Goal: Task Accomplishment & Management: Manage account settings

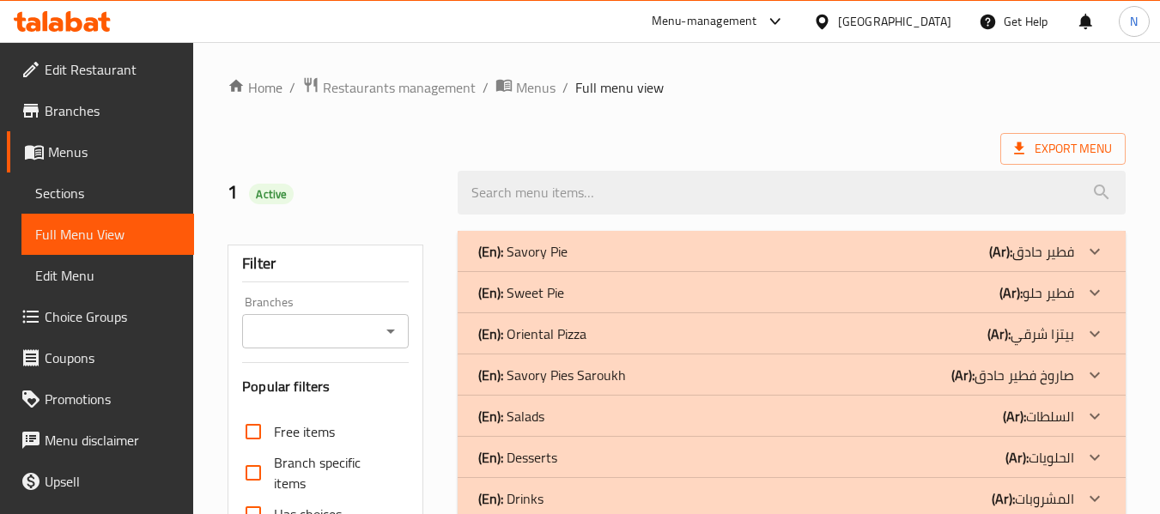
scroll to position [7276, 0]
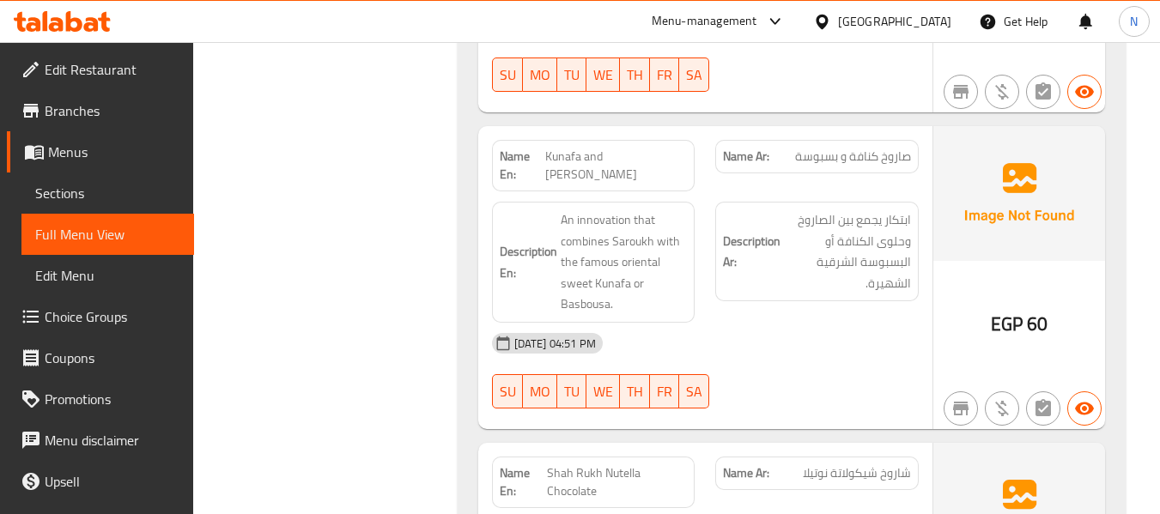
click at [575, 151] on span "Kunafa and Basbousa Saroukh" at bounding box center [616, 166] width 142 height 36
copy span "Kunafa and Basbousa Saroukh"
click at [83, 183] on span "Sections" at bounding box center [107, 193] width 145 height 21
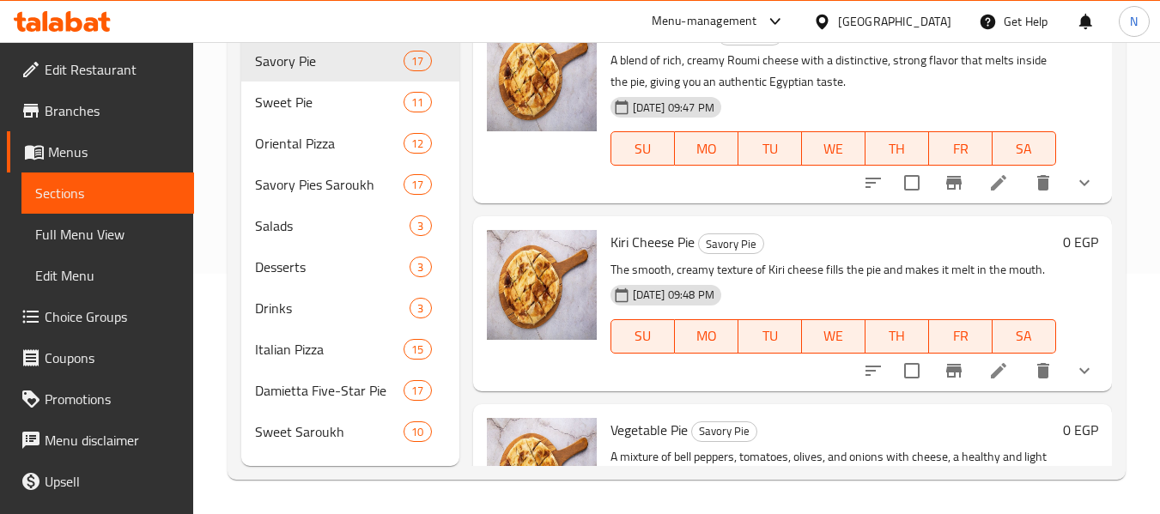
scroll to position [240, 0]
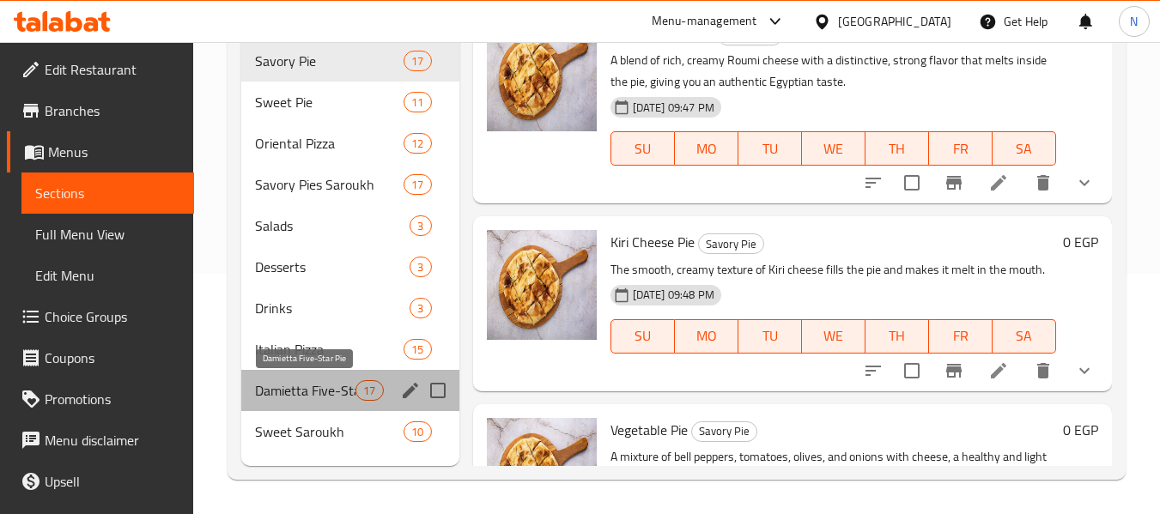
click at [291, 384] on span "Damietta Five-Star Pie" at bounding box center [305, 390] width 100 height 21
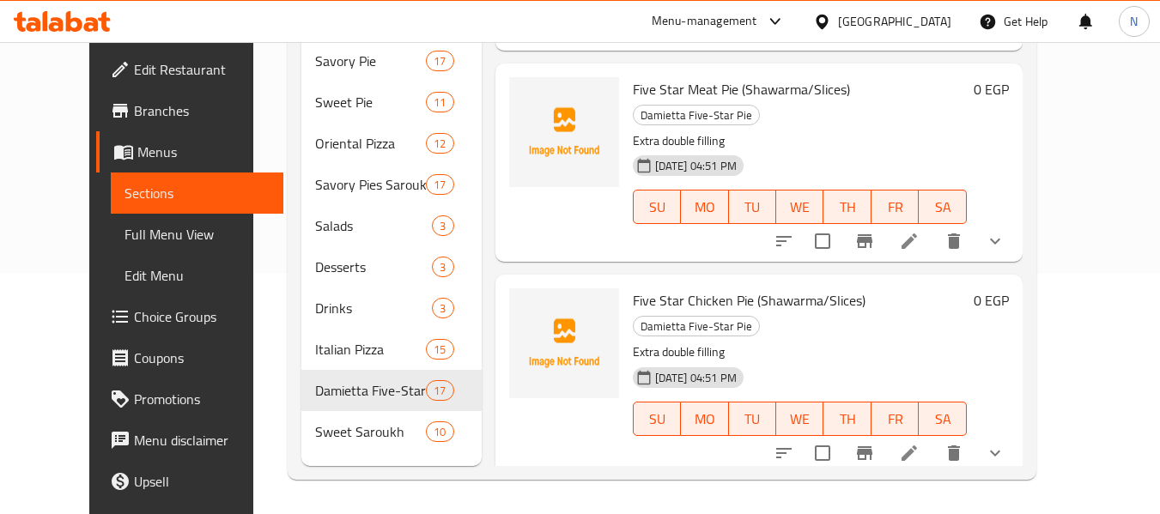
scroll to position [2744, 0]
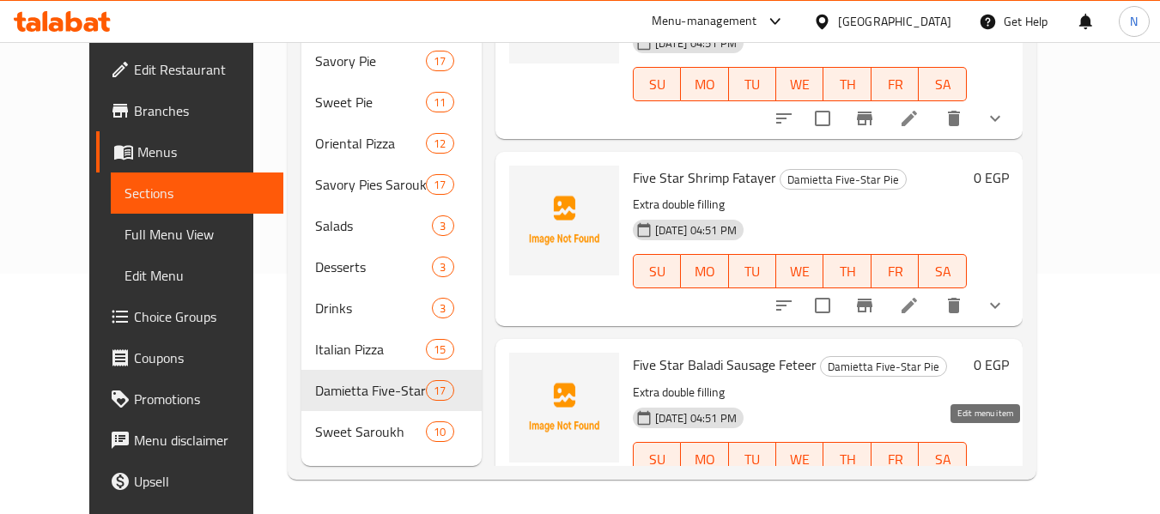
click at [920, 483] on icon at bounding box center [909, 493] width 21 height 21
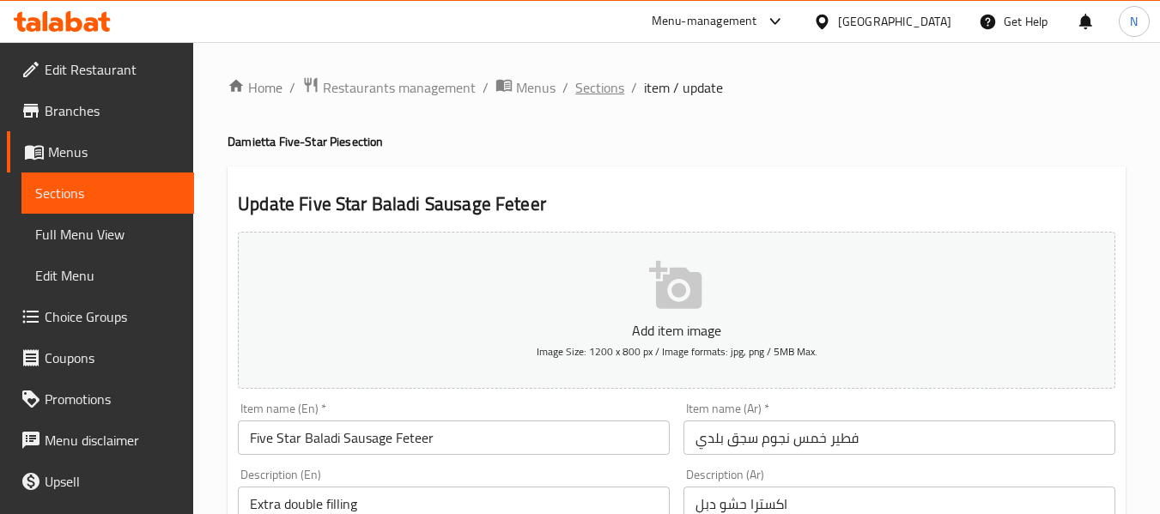
click at [599, 95] on span "Sections" at bounding box center [599, 87] width 49 height 21
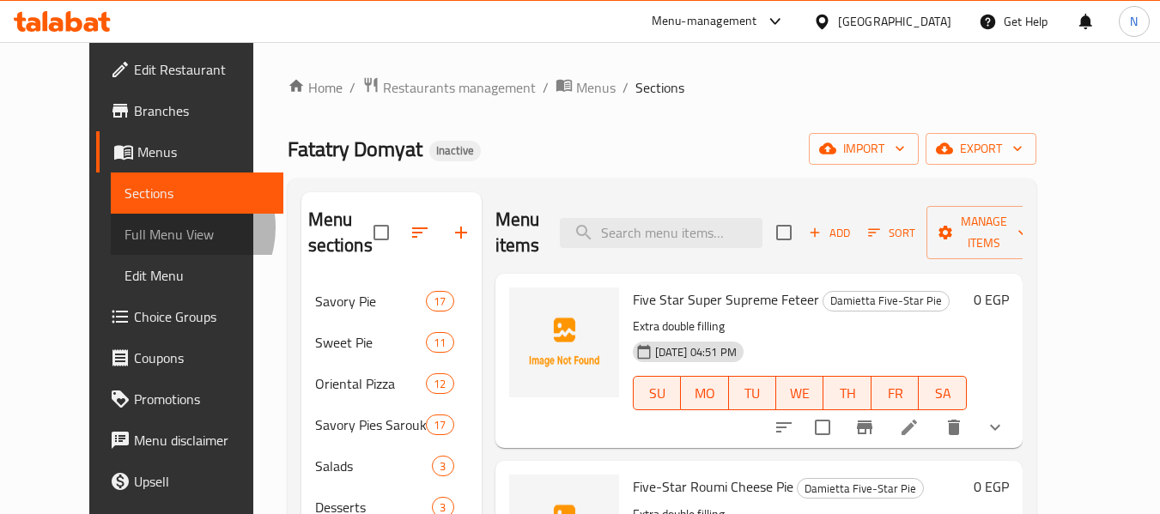
click at [125, 228] on span "Full Menu View" at bounding box center [197, 234] width 145 height 21
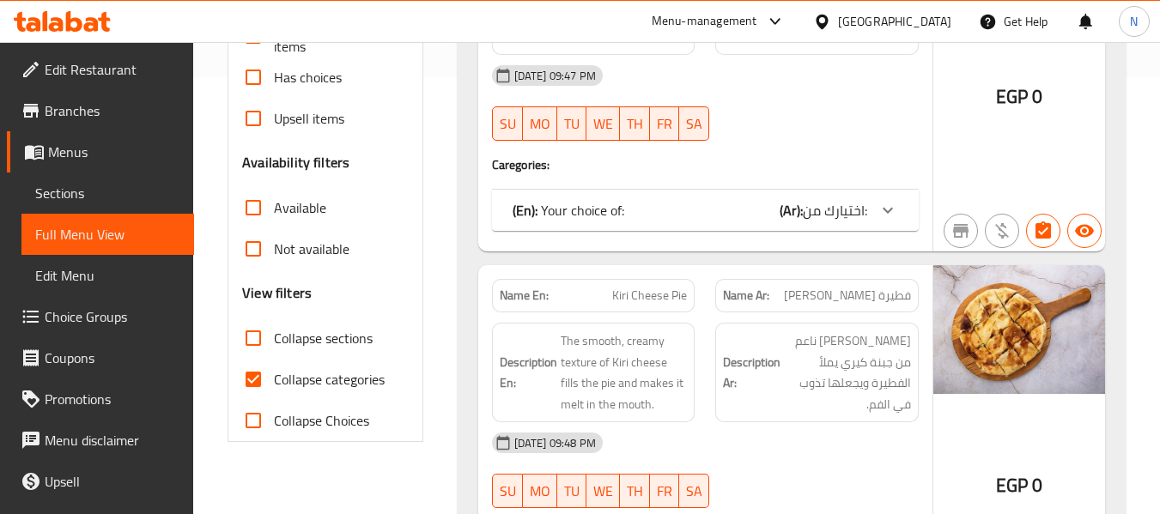
scroll to position [531, 0]
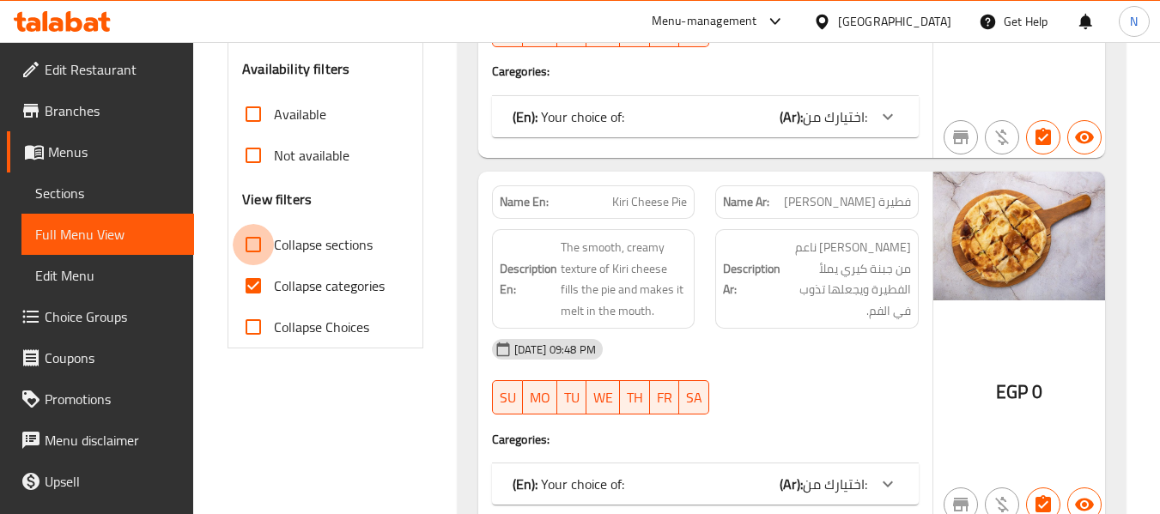
click at [256, 253] on input "Collapse sections" at bounding box center [253, 244] width 41 height 41
checkbox input "true"
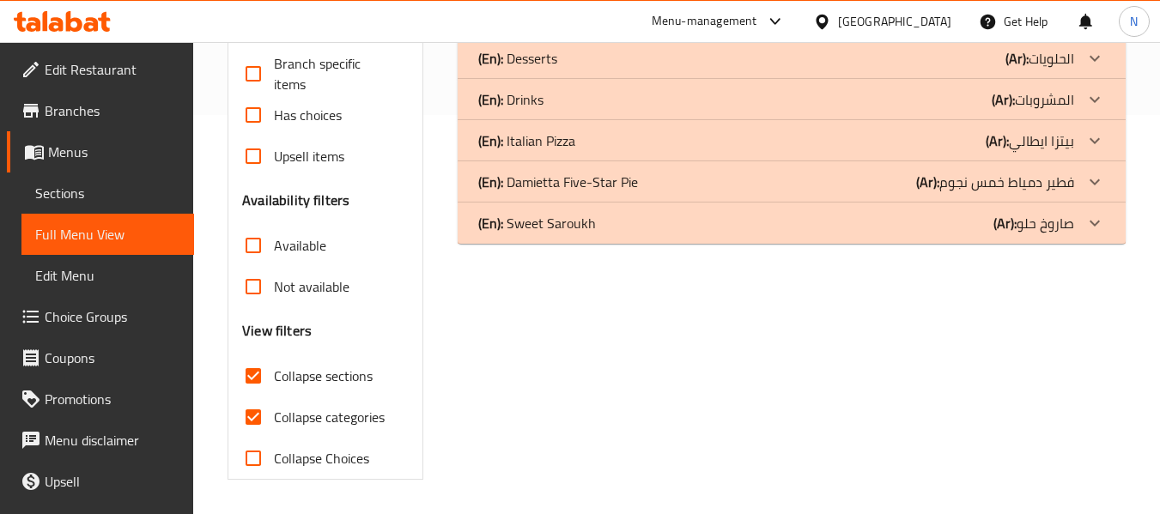
scroll to position [399, 0]
click at [577, 233] on p "(En): Sweet Saroukh" at bounding box center [537, 223] width 118 height 21
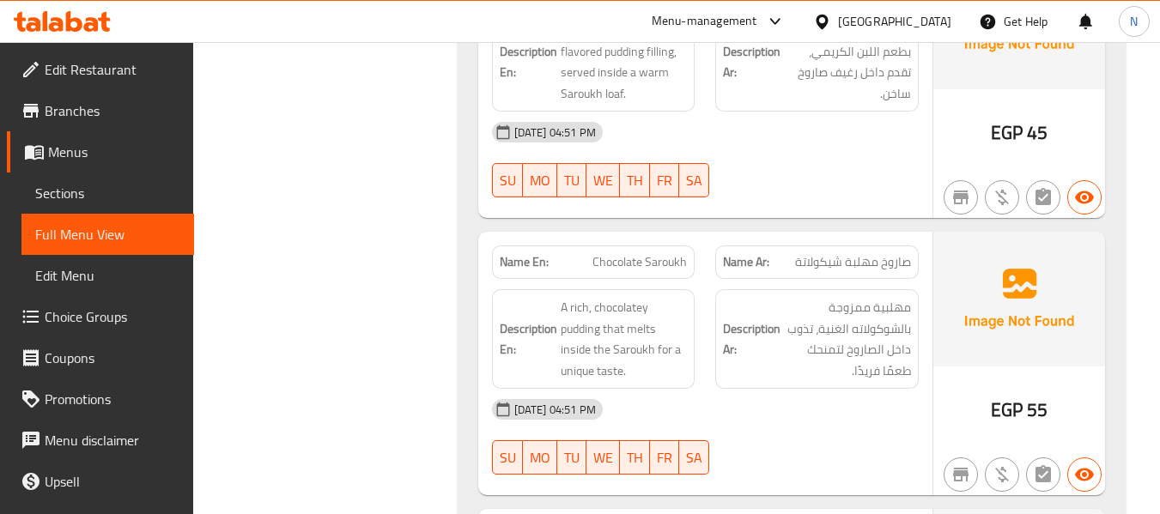
scroll to position [1024, 0]
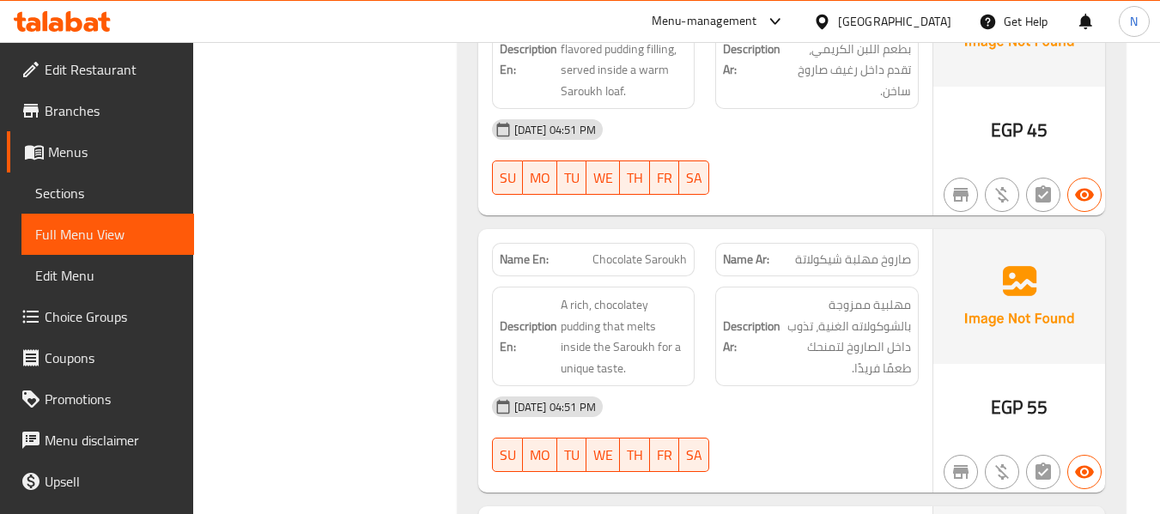
click at [596, 252] on span "Chocolate Saroukh" at bounding box center [640, 260] width 94 height 18
copy span "Chocolate Saroukh"
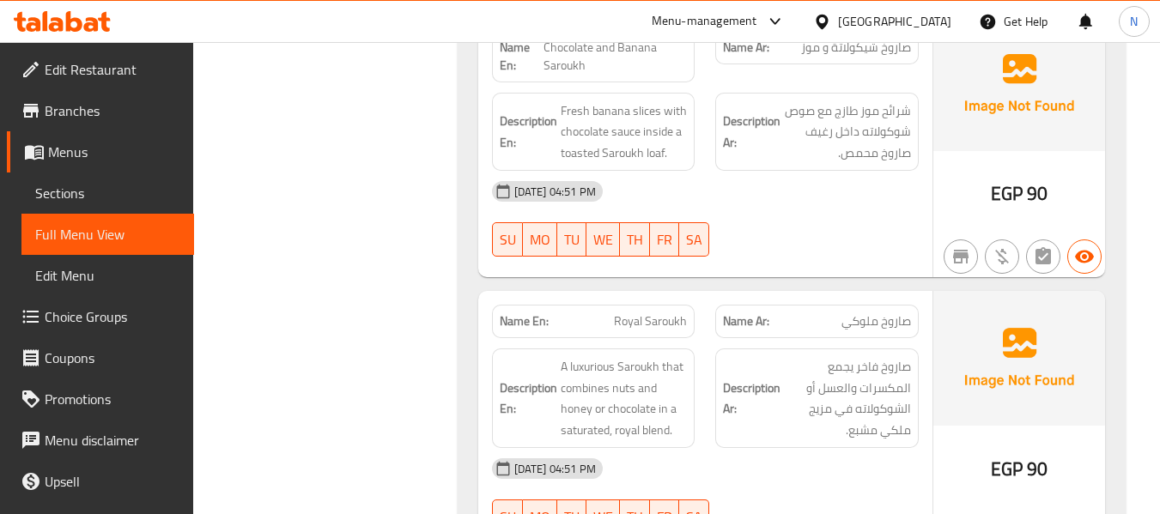
scroll to position [2599, 0]
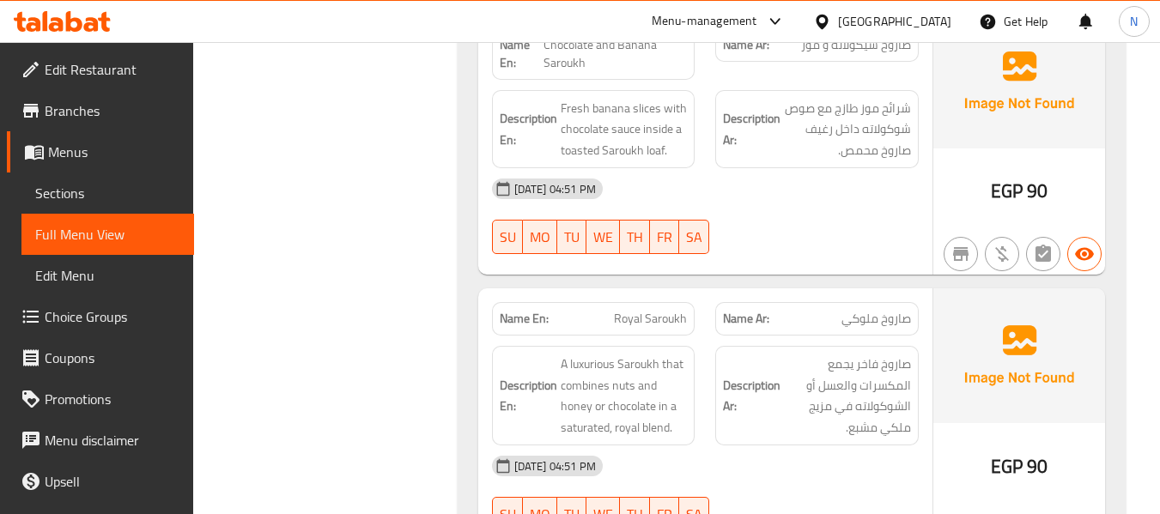
click at [650, 325] on span "Royal Saroukh" at bounding box center [650, 319] width 73 height 18
copy span "Royal Saroukh"
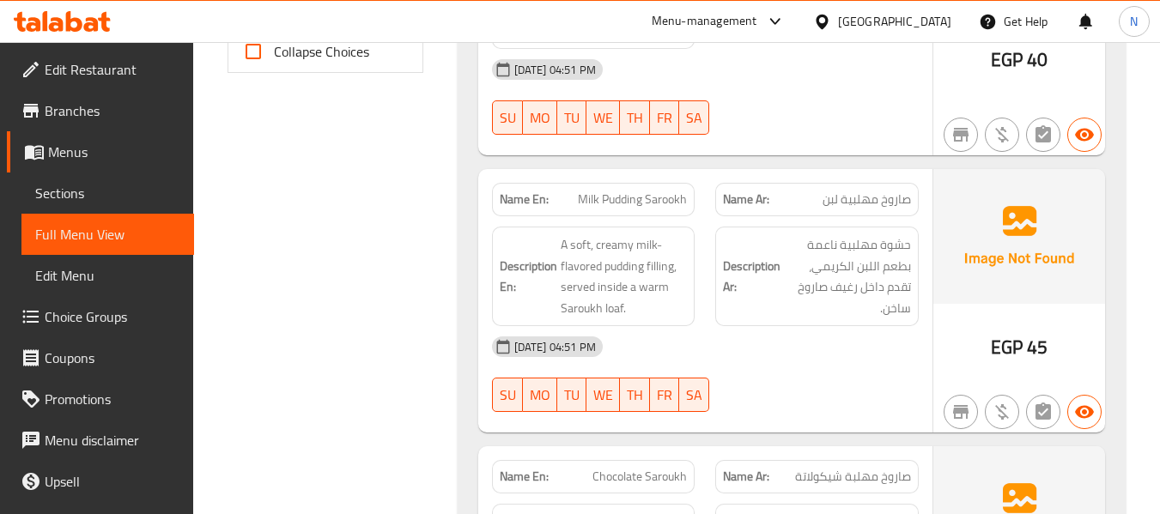
scroll to position [806, 0]
click at [605, 192] on span "Milk Pudding Sarookh" at bounding box center [632, 201] width 109 height 18
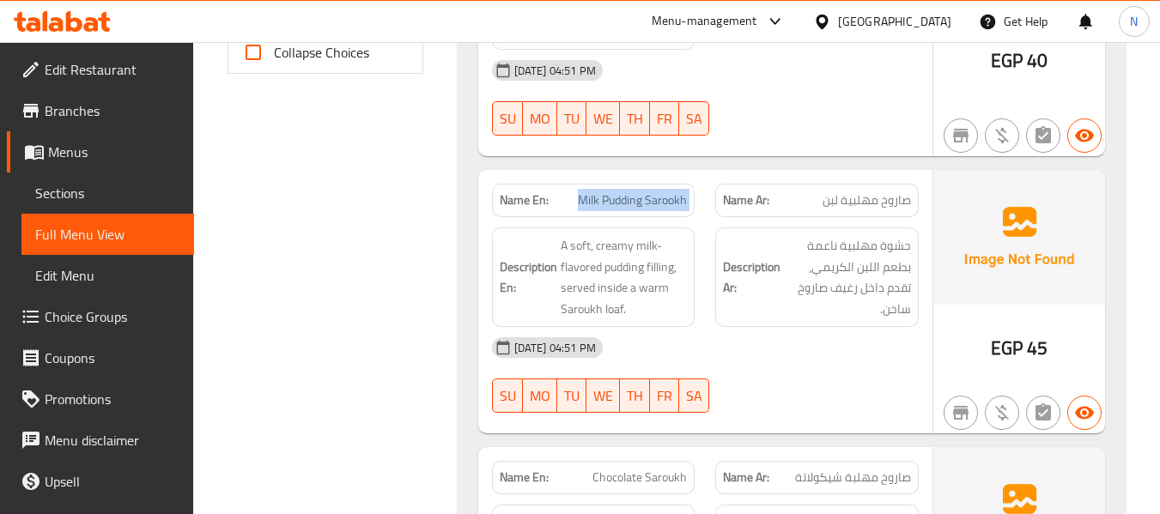
copy span "Milk Pudding Sarookh"
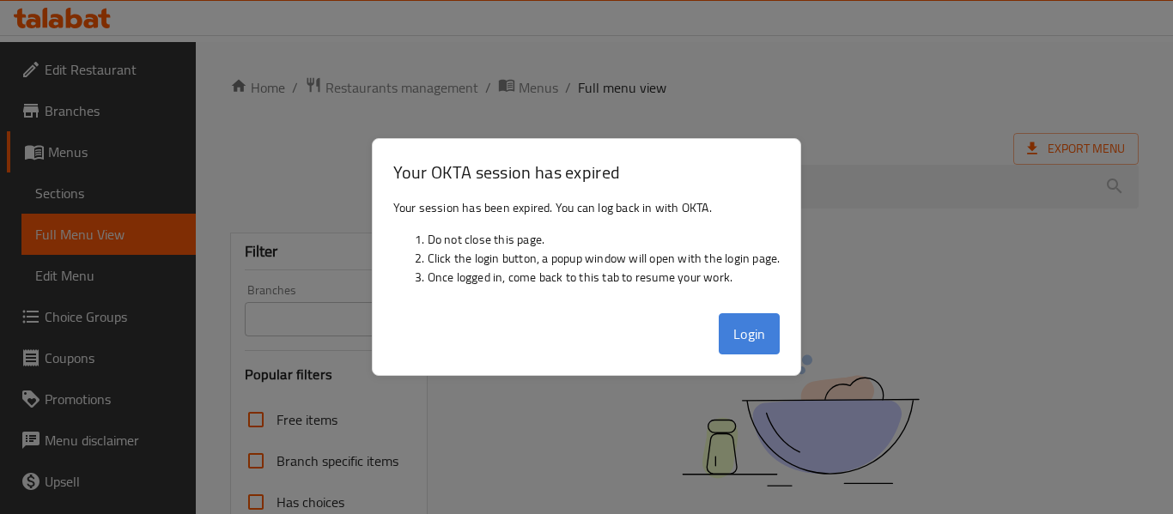
click at [759, 325] on button "Login" at bounding box center [750, 333] width 62 height 41
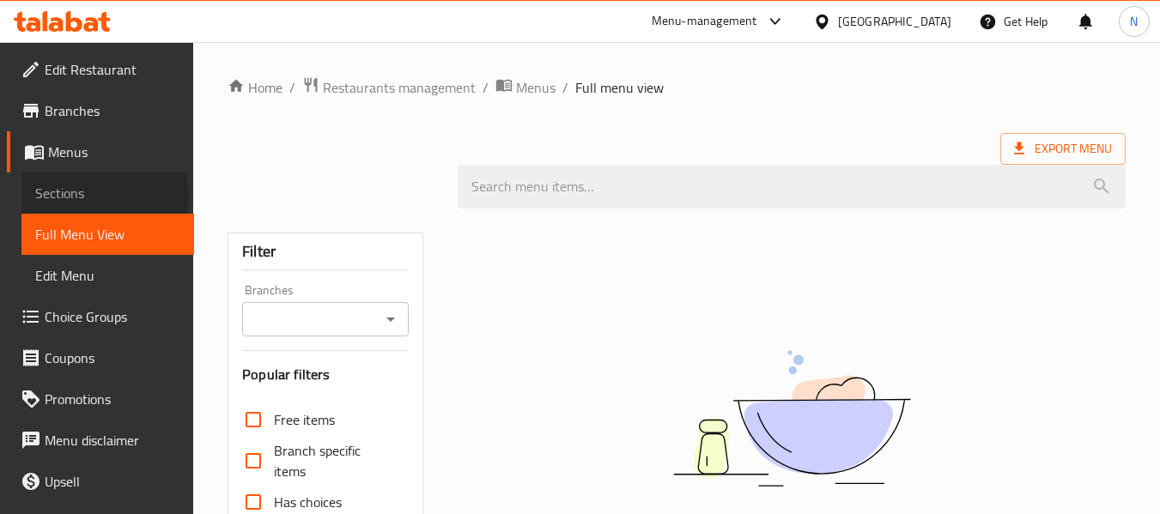
click at [103, 197] on span "Sections" at bounding box center [107, 193] width 145 height 21
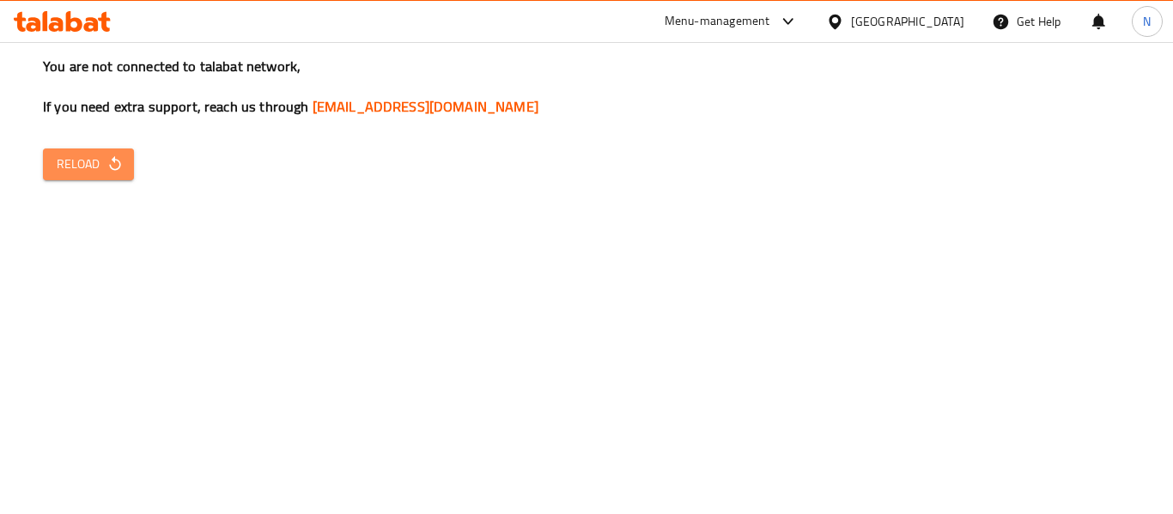
click at [126, 154] on button "Reload" at bounding box center [88, 165] width 91 height 32
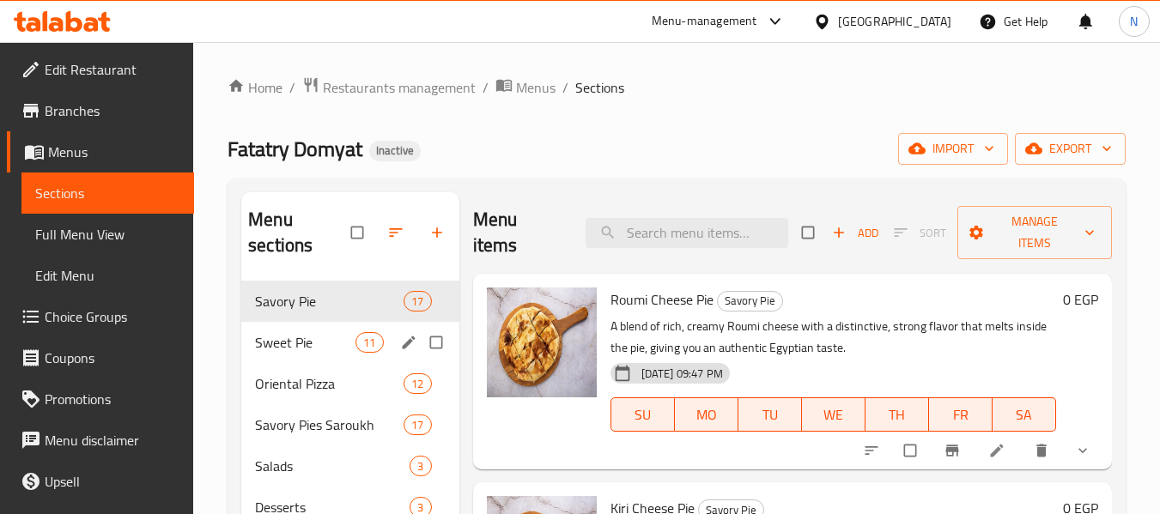
scroll to position [240, 0]
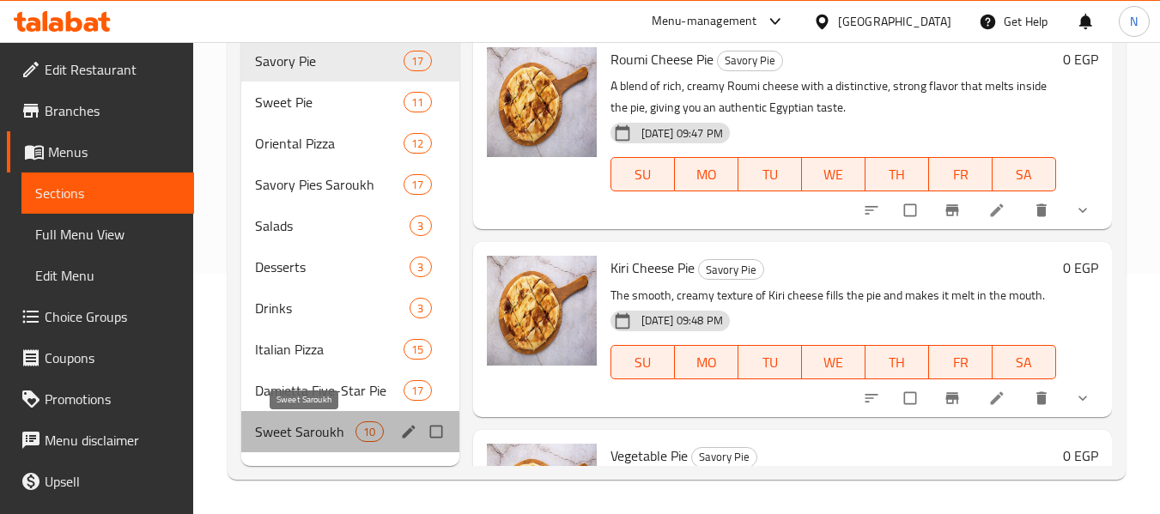
click at [270, 429] on span "Sweet Saroukh" at bounding box center [305, 432] width 100 height 21
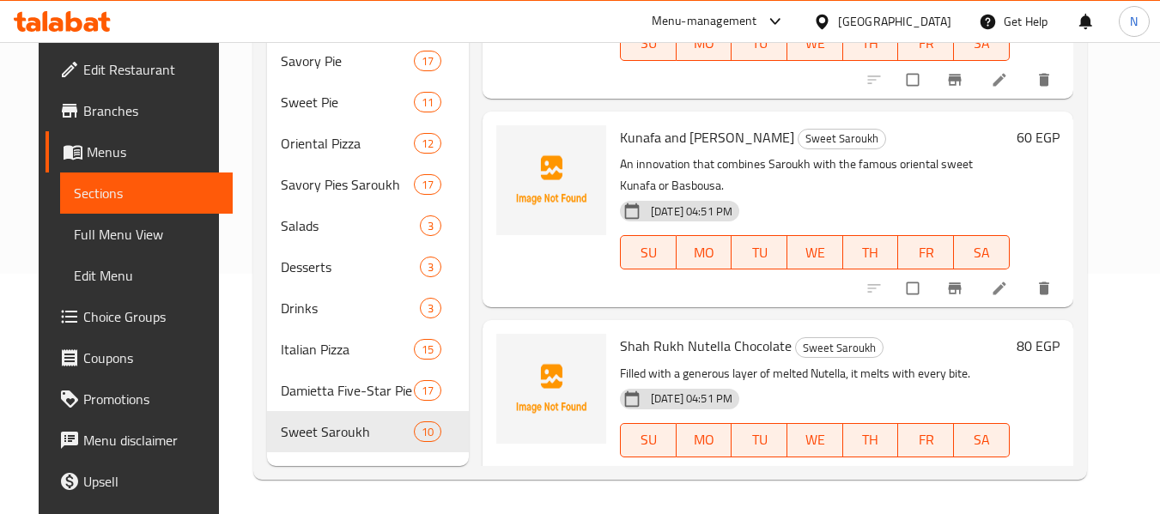
scroll to position [768, 0]
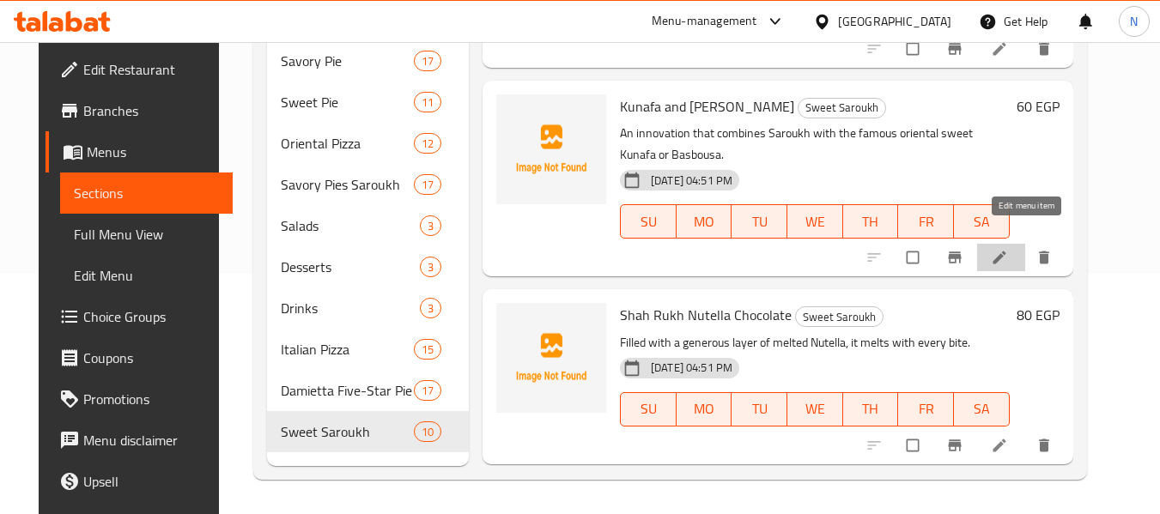
click at [1008, 249] on icon at bounding box center [999, 257] width 17 height 17
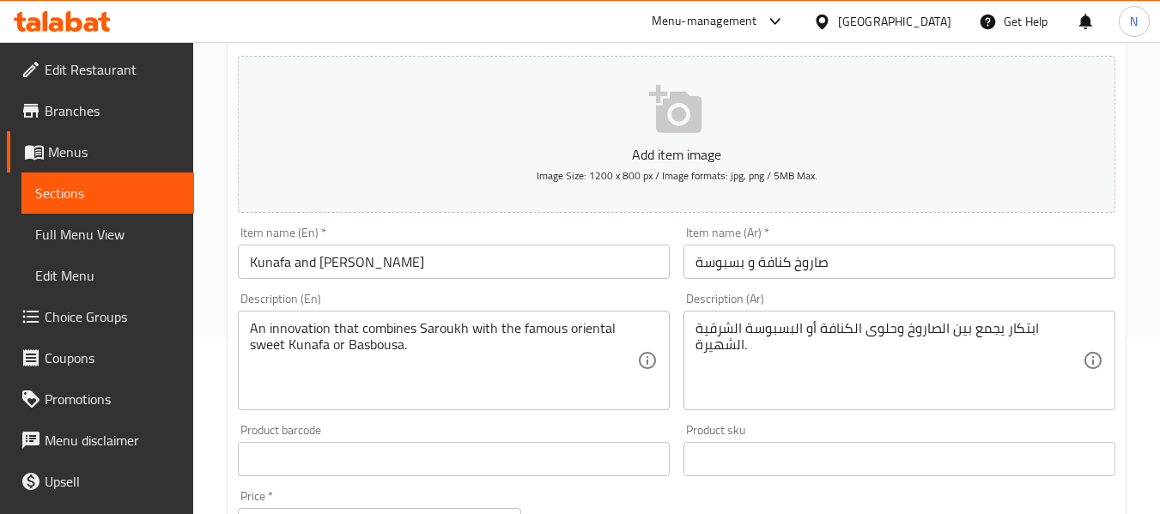
scroll to position [177, 0]
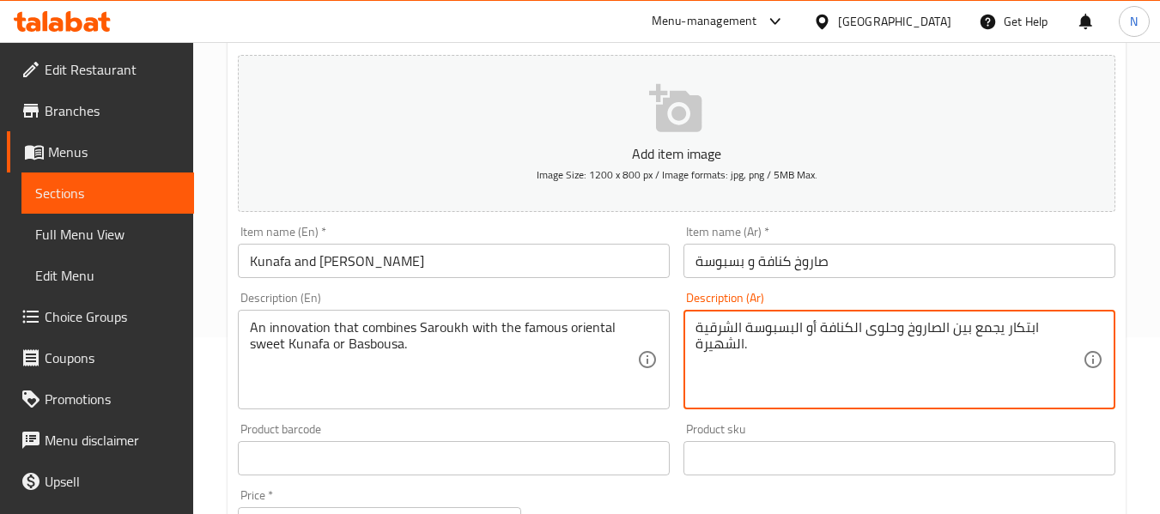
click at [715, 349] on textarea "ابتكار يجمع بين الصاروخ وحلوى الكنافة أو البسبوسة الشرقية الشهيرة." at bounding box center [889, 360] width 387 height 82
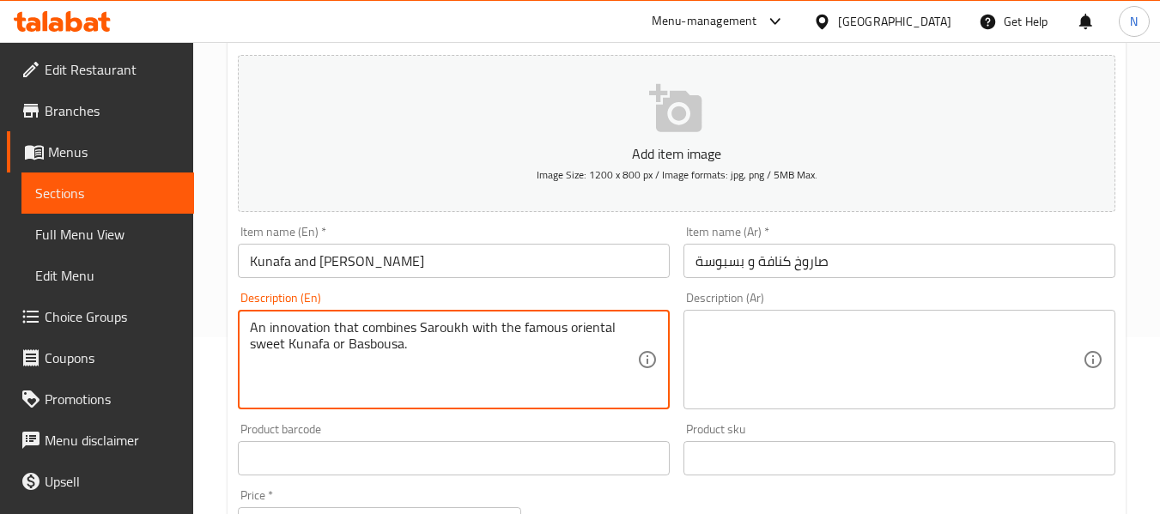
click at [485, 386] on textarea "An innovation that combines Saroukh with the famous oriental sweet Kunafa or Ba…" at bounding box center [443, 360] width 387 height 82
click at [485, 386] on textarea at bounding box center [443, 360] width 387 height 82
click at [447, 262] on div "Home / Restaurants management / Menus / Sections / item / update Sweet Saroukh …" at bounding box center [677, 451] width 898 height 1103
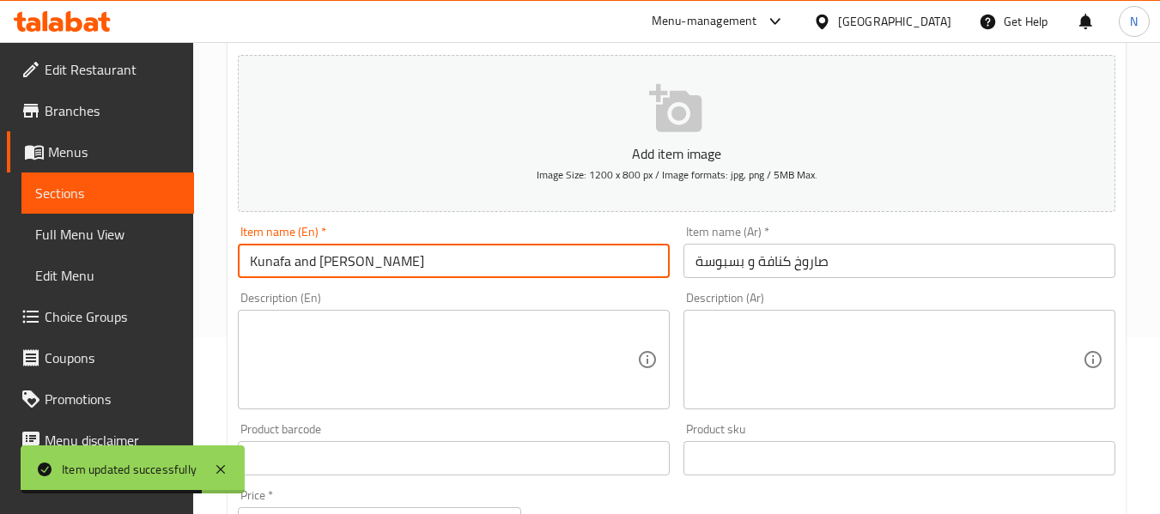
click at [418, 253] on input "Kunafa and Basbousa Saroukh" at bounding box center [454, 261] width 432 height 34
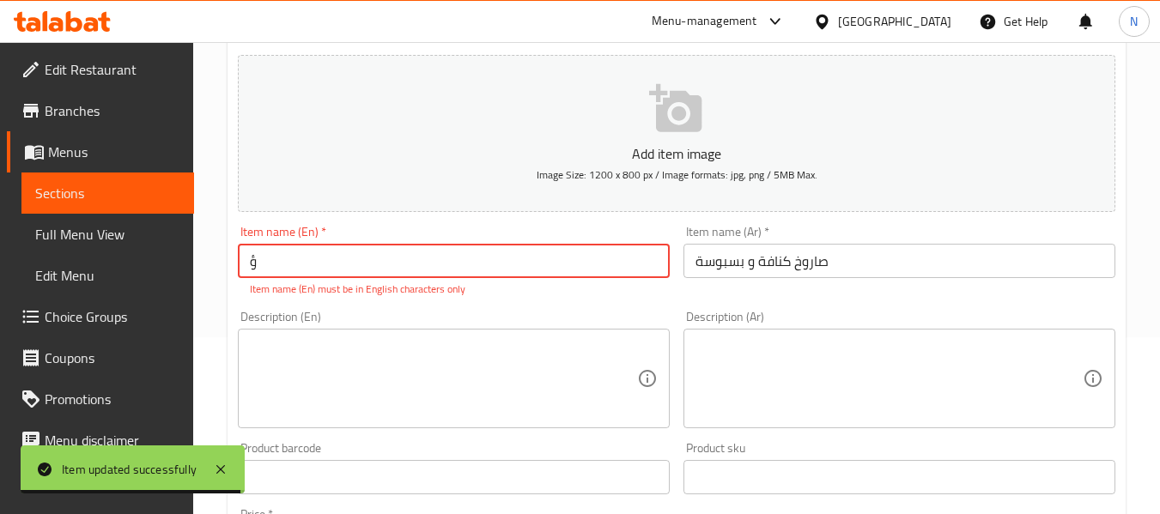
type input "Kunafa and Basbousa Saroukh"
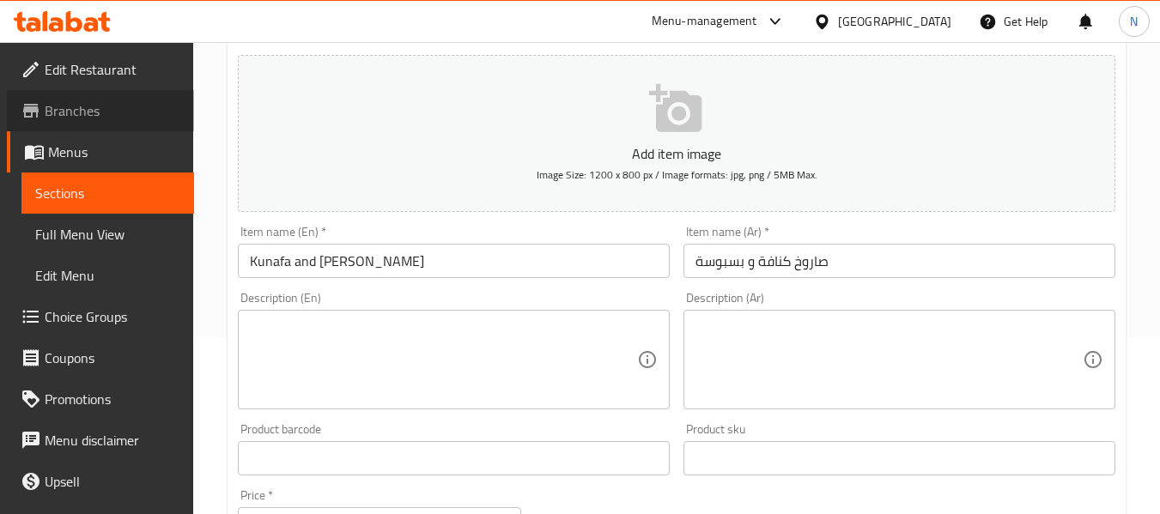
click at [173, 98] on link "Branches" at bounding box center [100, 110] width 187 height 41
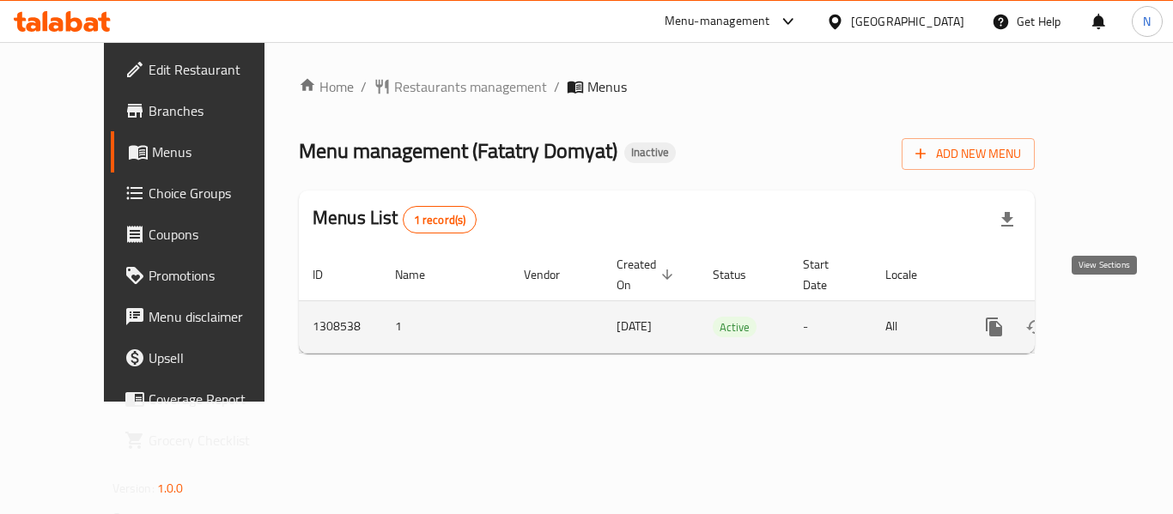
click at [1108, 317] on icon "enhanced table" at bounding box center [1118, 327] width 21 height 21
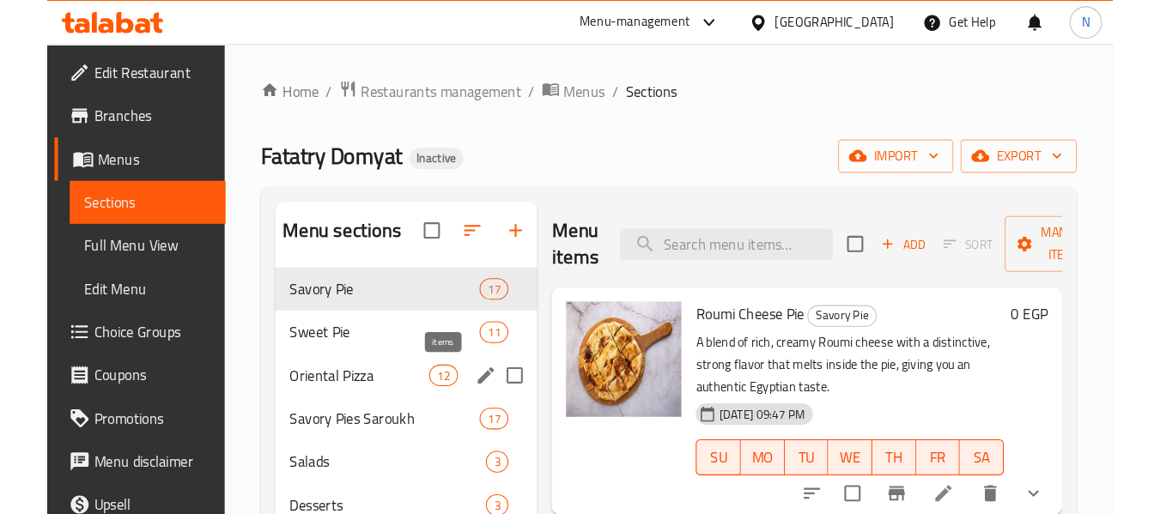
scroll to position [240, 0]
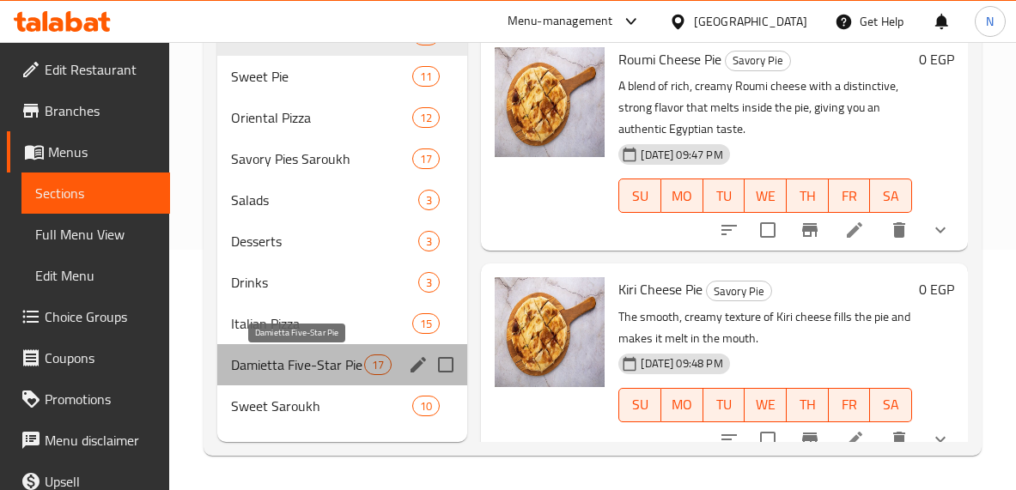
click at [299, 365] on span "Damietta Five-Star Pie" at bounding box center [297, 365] width 133 height 21
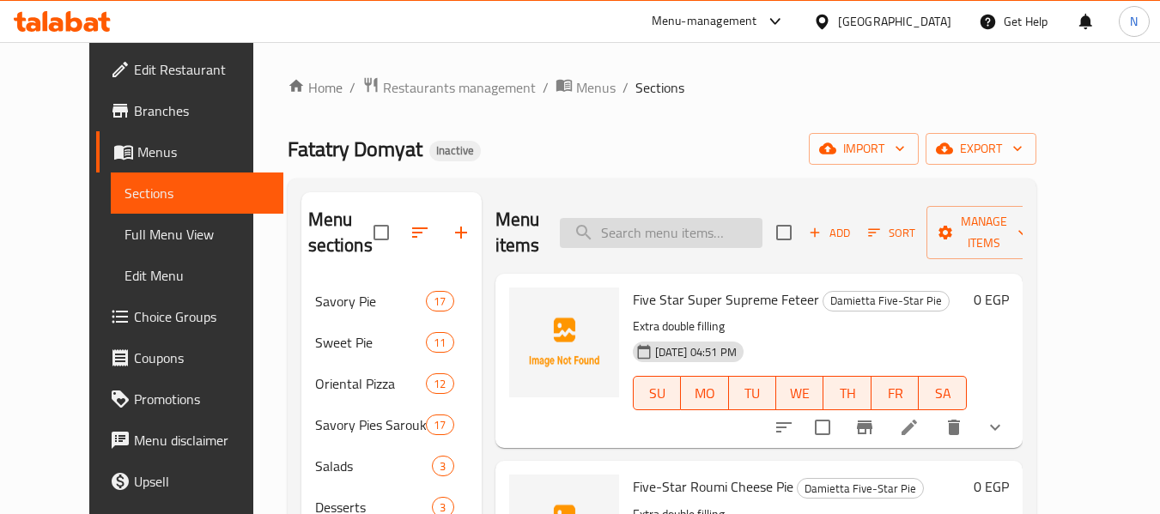
click at [703, 240] on input "search" at bounding box center [661, 233] width 203 height 30
paste input "Chocolate Saroukh"
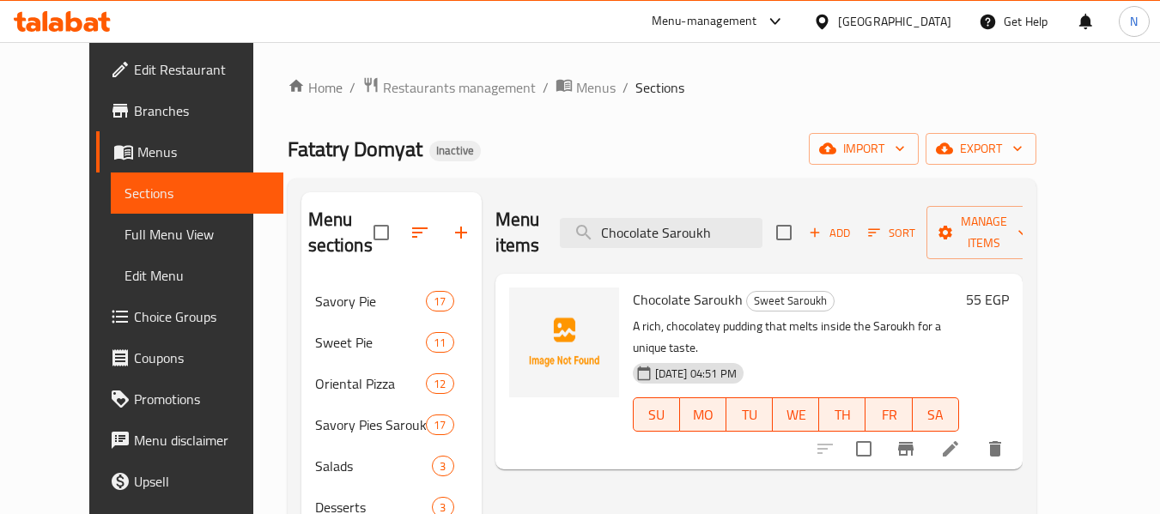
type input "Chocolate Saroukh"
click at [975, 434] on li at bounding box center [951, 449] width 48 height 31
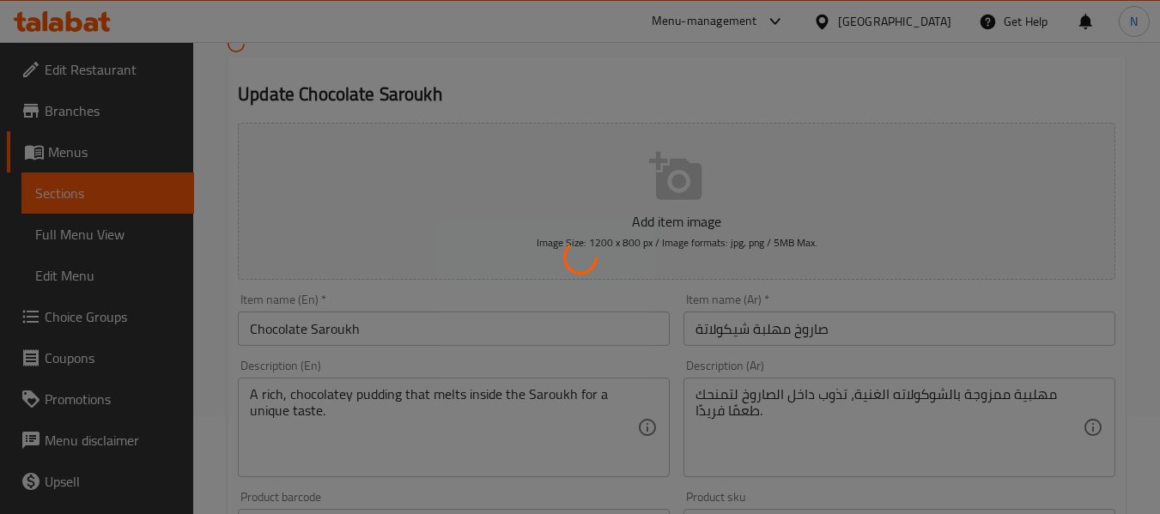
scroll to position [99, 0]
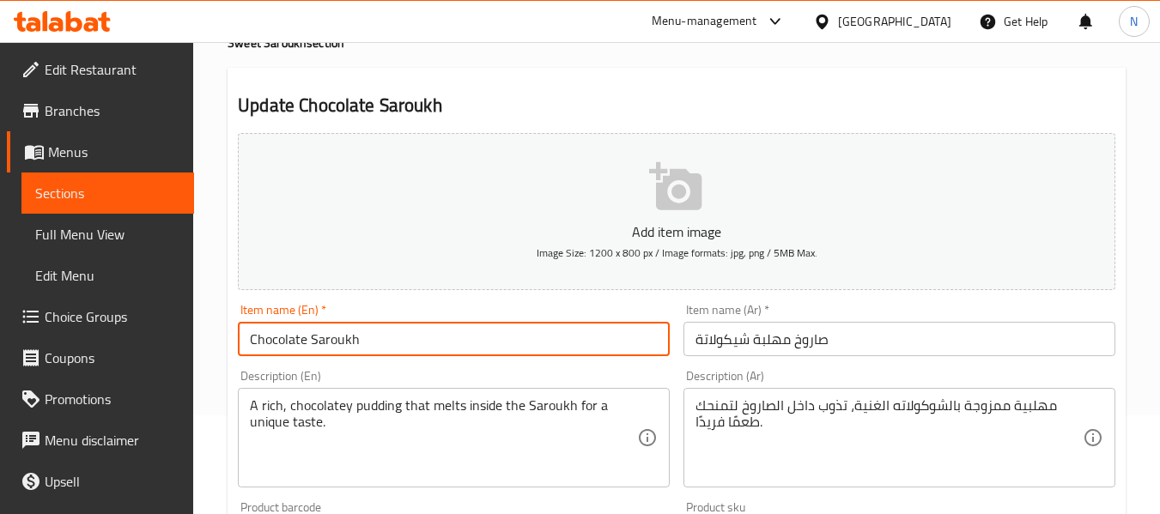
click at [313, 341] on input "Chocolate Saroukh" at bounding box center [454, 339] width 432 height 34
paste input "Milk Pudding"
type input "Chocolate Milk Pudding Saroukh"
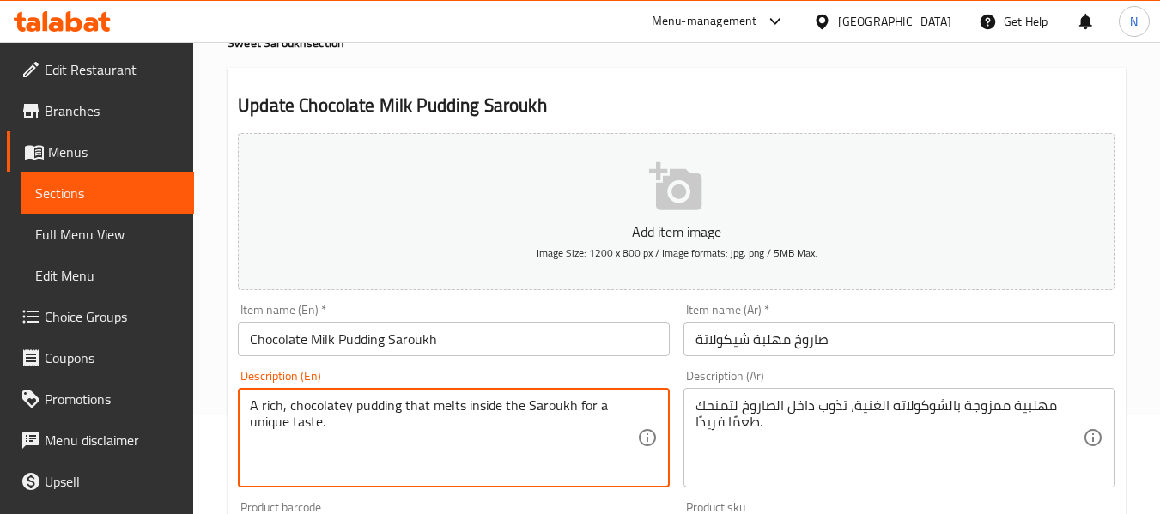
click at [381, 422] on textarea "A rich, chocolatey pudding that melts inside the Saroukh for a unique taste." at bounding box center [443, 439] width 387 height 82
click at [380, 404] on textarea "A rich, chocolatey pudding that melts inside the Saroukh for a unique taste." at bounding box center [443, 439] width 387 height 82
paste textarea "Milk Pudding"
type textarea "A rich, chocolatey Milk Pudding that melts inside the Saroukh for a unique tast…"
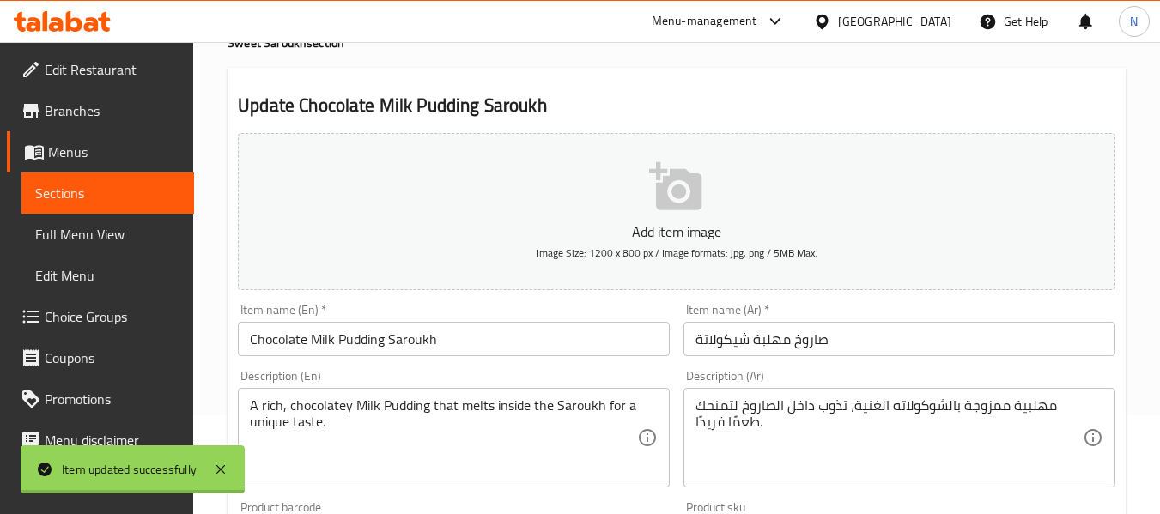
click at [652, 377] on div at bounding box center [580, 257] width 1160 height 514
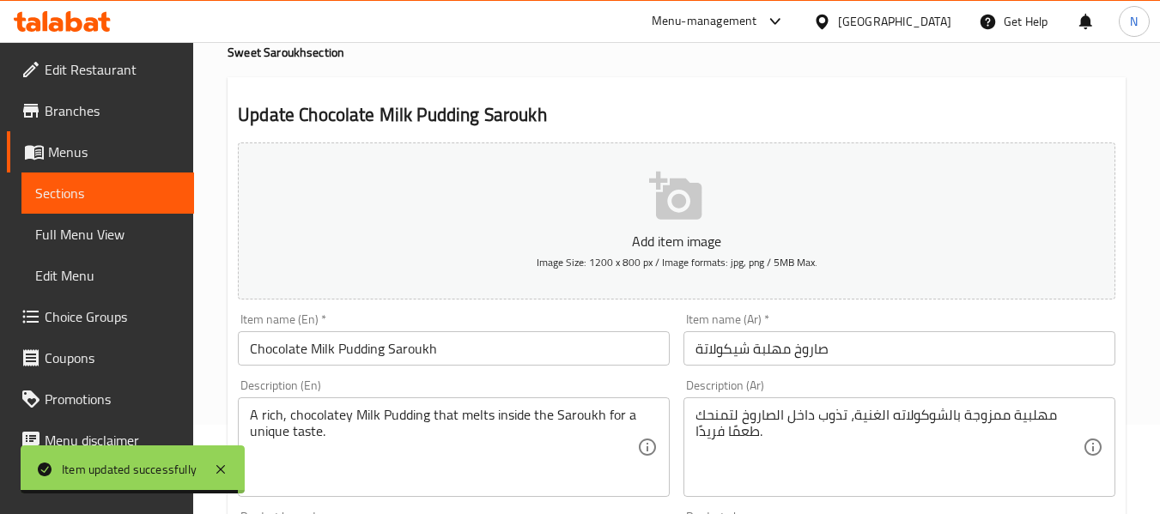
scroll to position [88, 0]
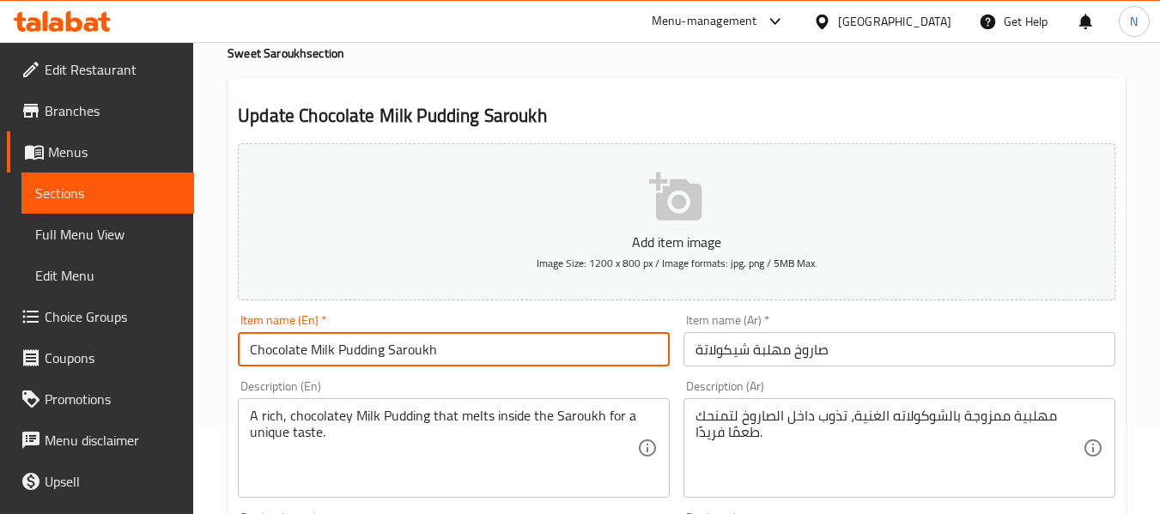
click at [549, 341] on input "Chocolate Milk Pudding Saroukh" at bounding box center [454, 349] width 432 height 34
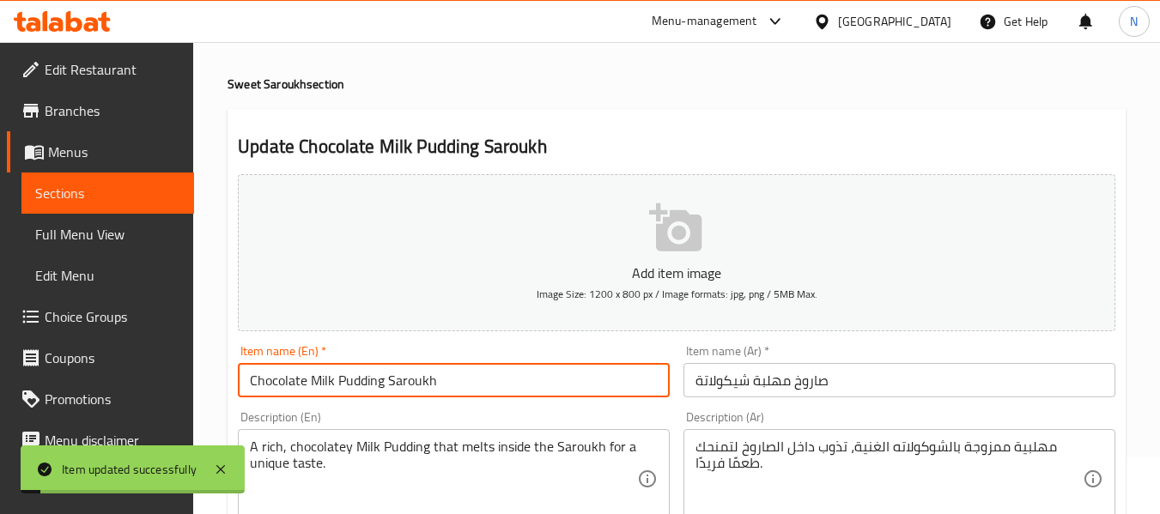
scroll to position [0, 0]
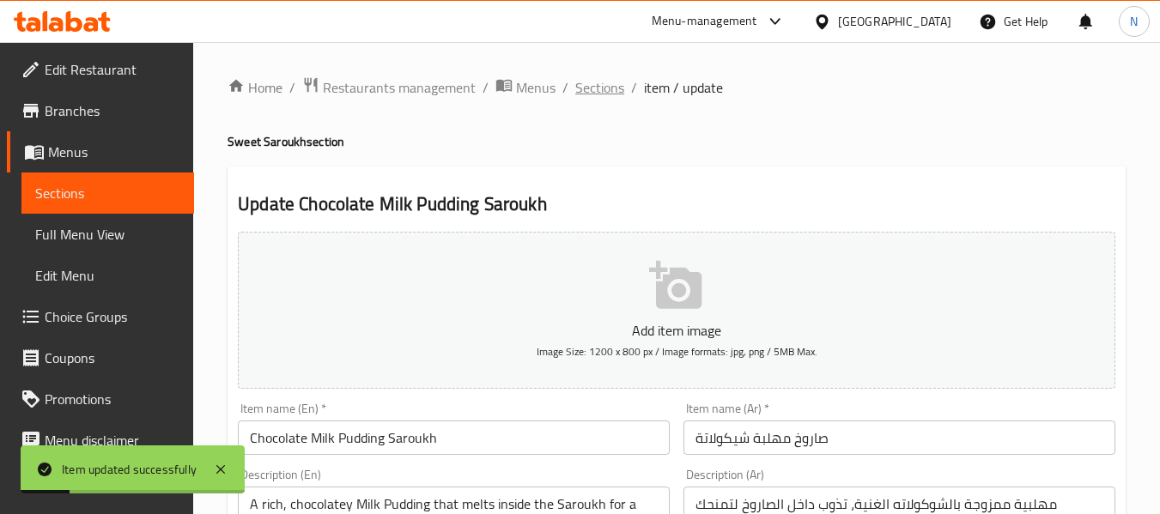
click at [587, 88] on span "Sections" at bounding box center [599, 87] width 49 height 21
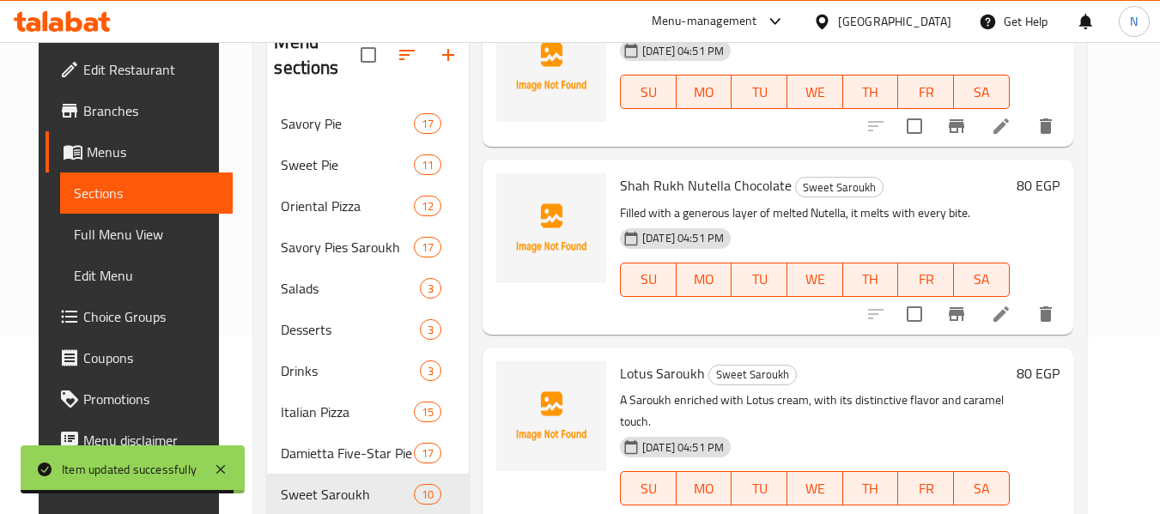
scroll to position [935, 0]
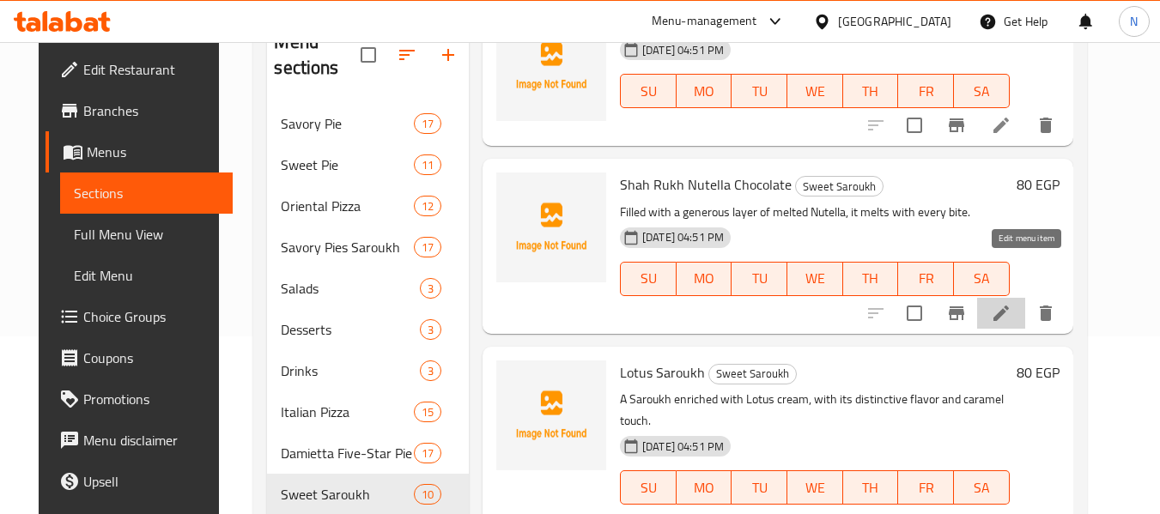
click at [1009, 306] on icon at bounding box center [1001, 313] width 15 height 15
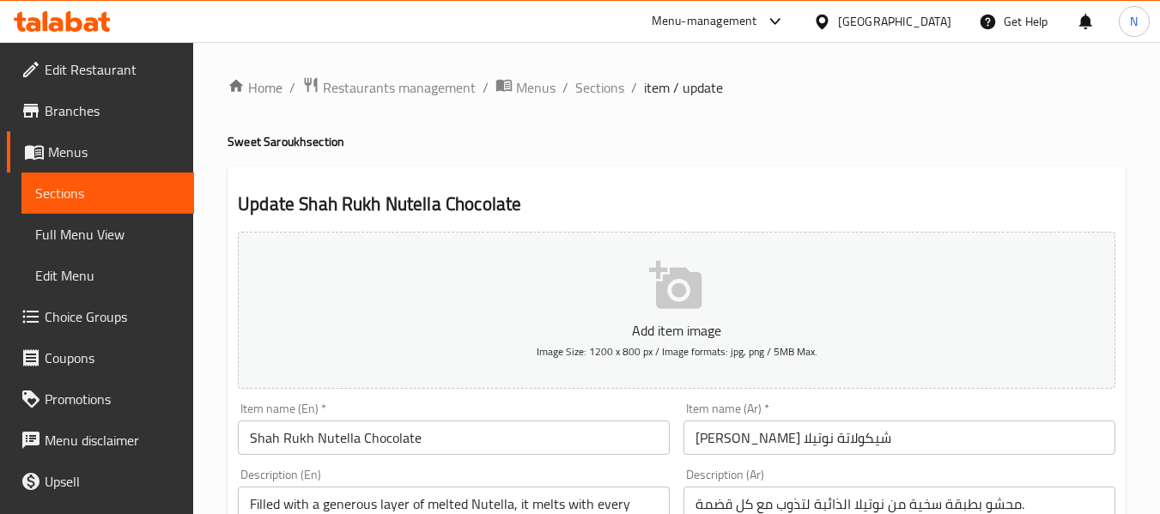
scroll to position [164, 0]
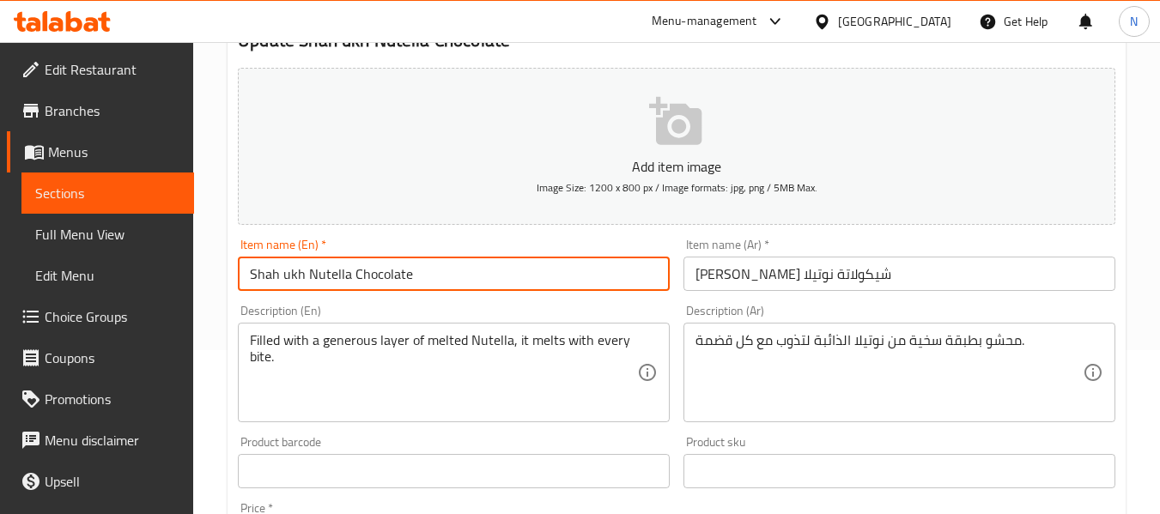
click at [290, 274] on input "Shah ukh Nutella Chocolate" at bounding box center [454, 274] width 432 height 34
type input "Sharukh Nutella Chocolate"
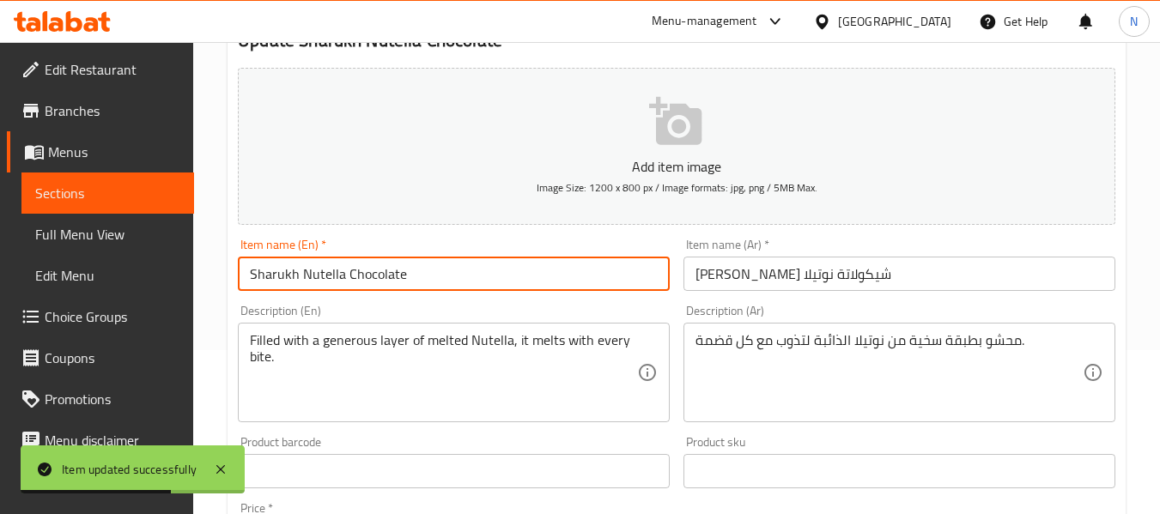
scroll to position [0, 0]
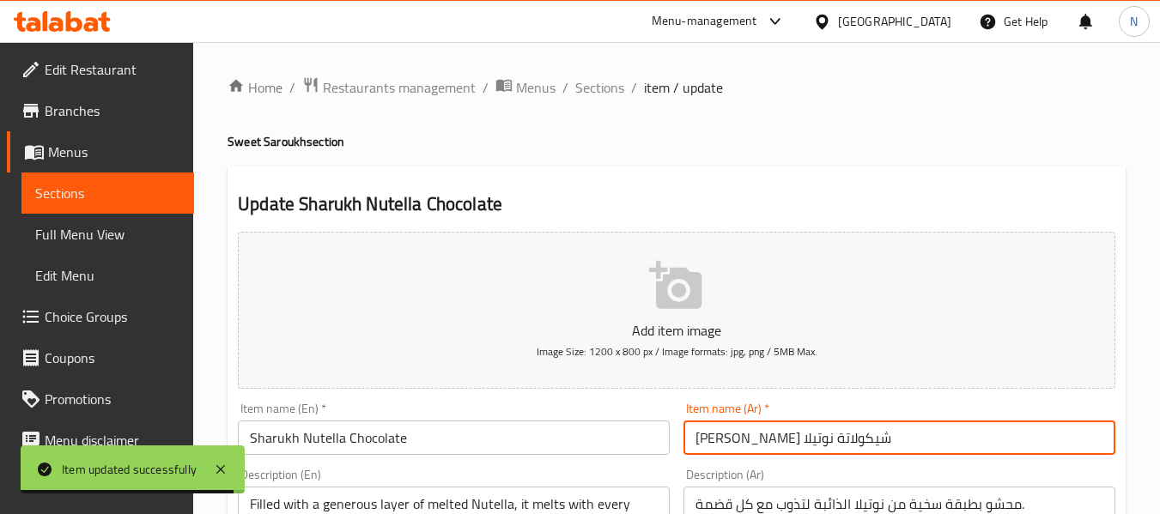
click at [811, 439] on input "شاروخ شيكولاتة نوتيلا" at bounding box center [900, 438] width 432 height 34
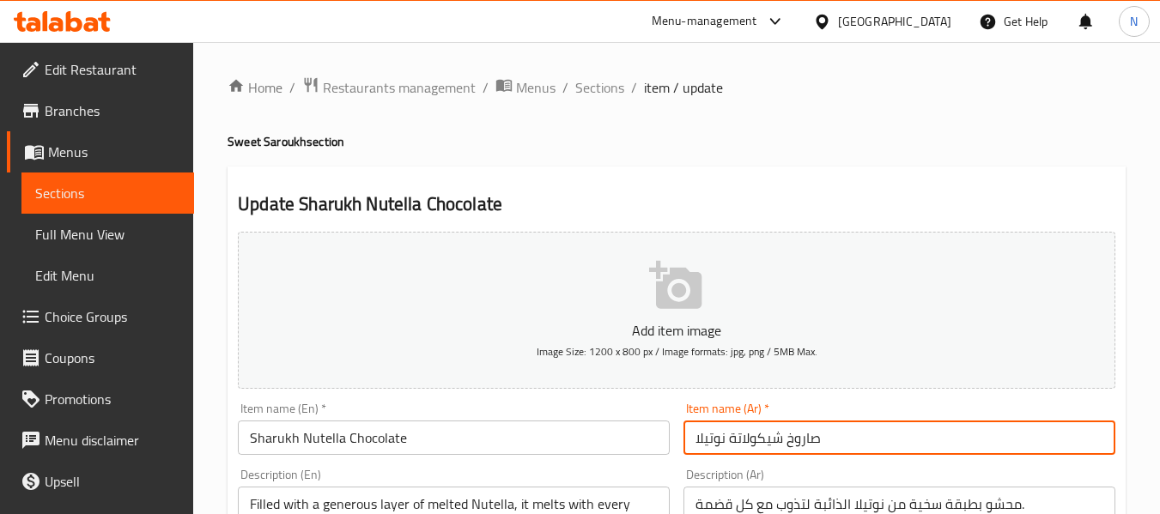
type input "صاروخ شيكولاتة نوتيلا"
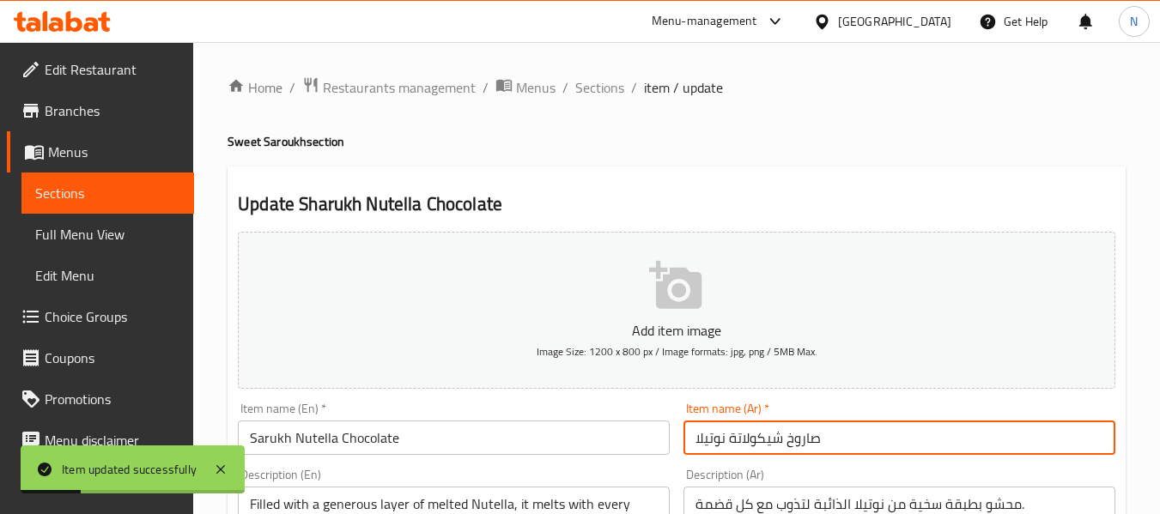
click at [265, 440] on input "Sarukh Nutella Chocolate" at bounding box center [454, 438] width 432 height 34
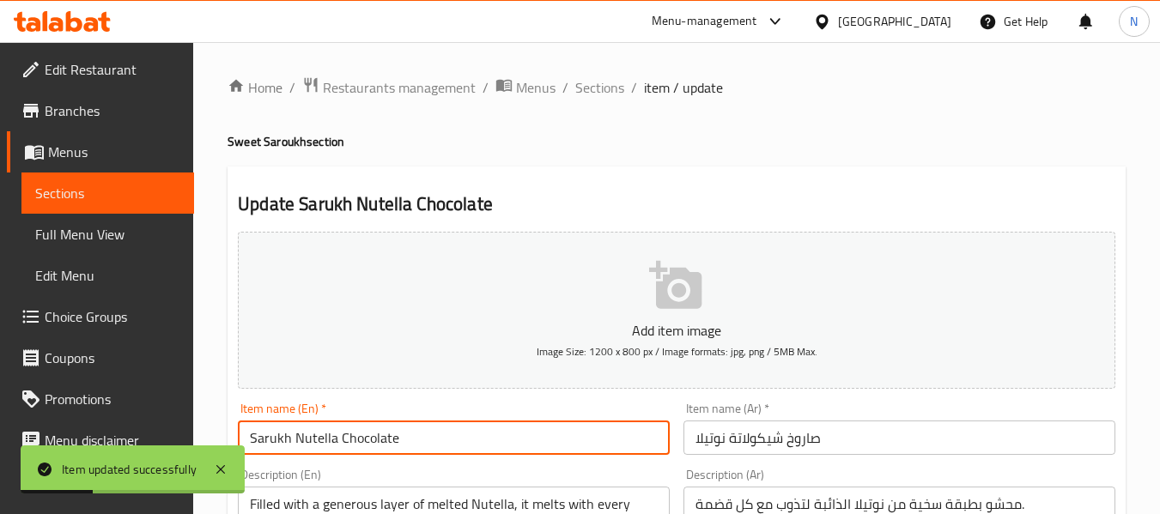
type input "Sarukh Nutella Chocolate"
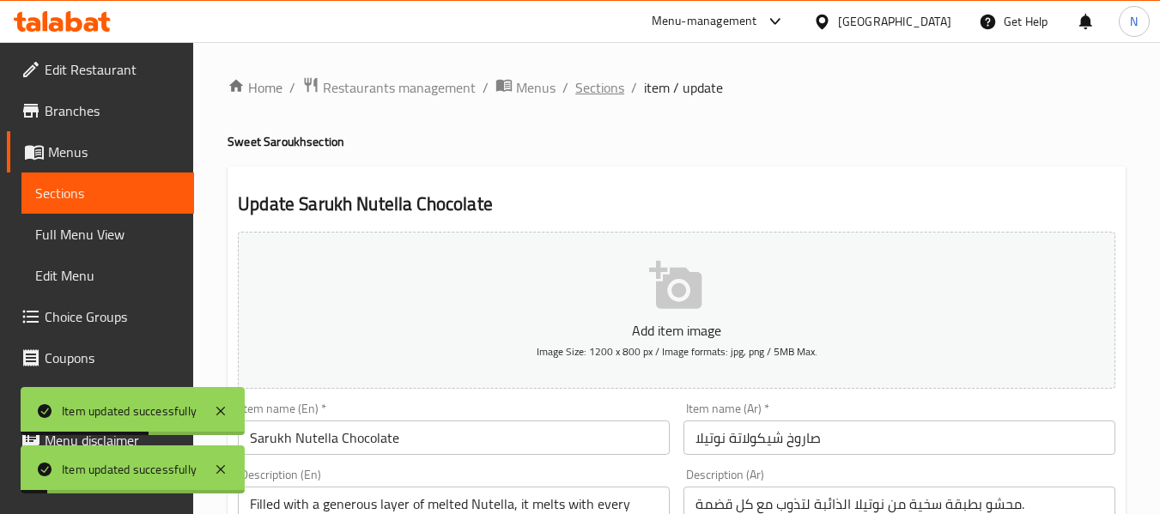
click at [595, 98] on span "Sections" at bounding box center [599, 87] width 49 height 21
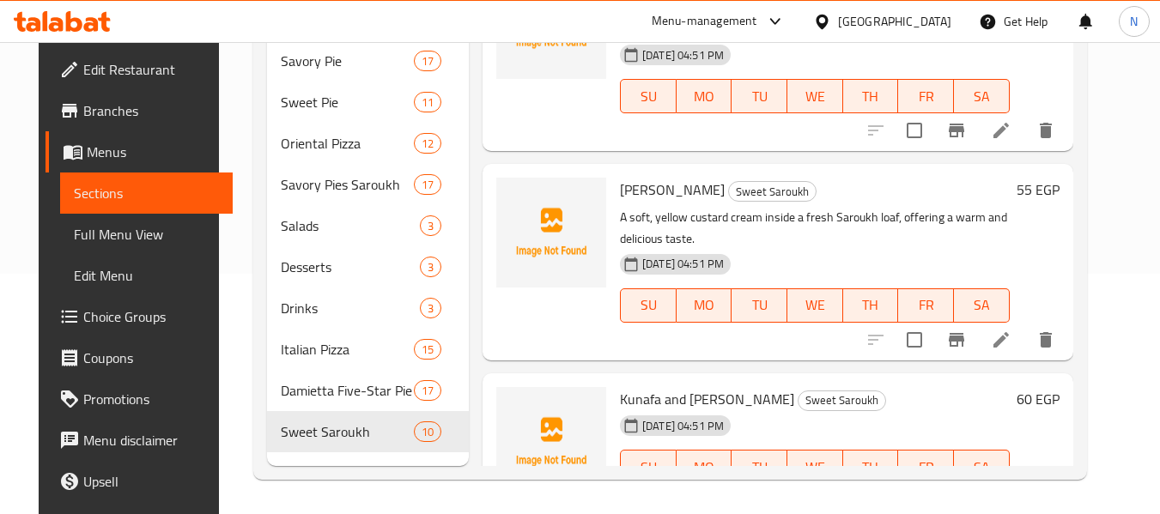
scroll to position [496, 0]
click at [1014, 325] on li at bounding box center [1001, 340] width 48 height 31
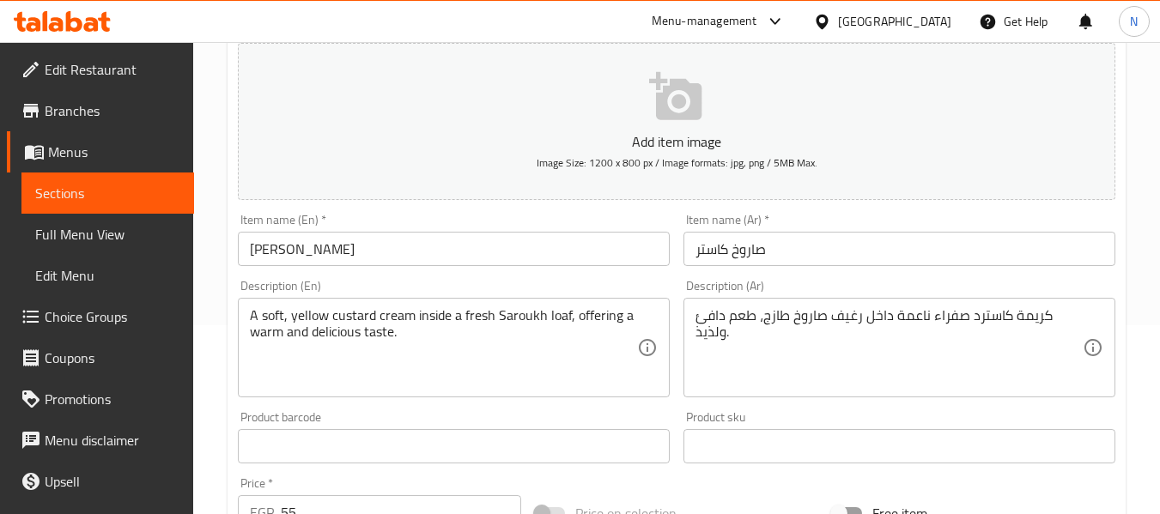
scroll to position [198, 0]
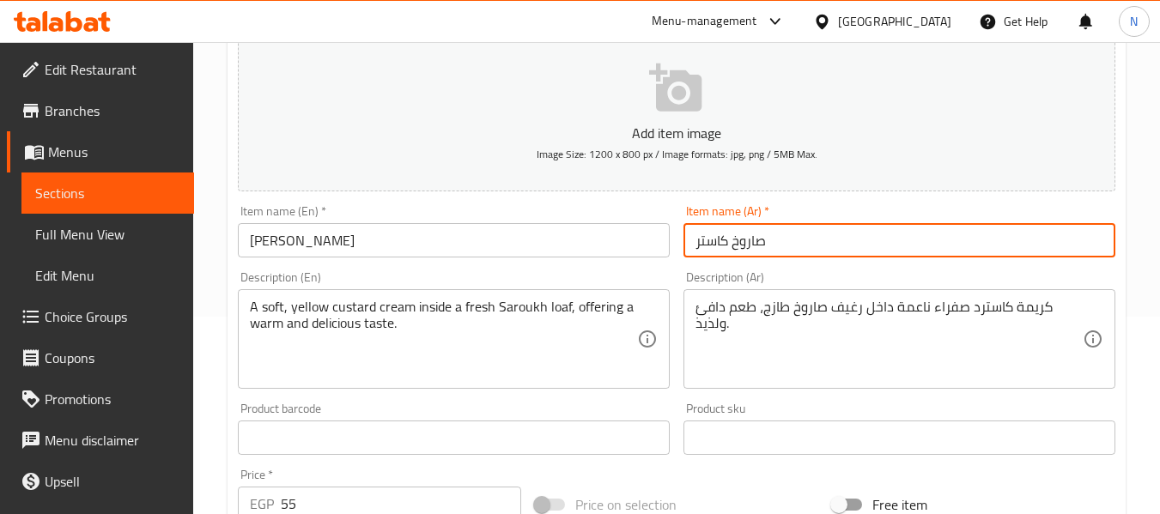
click at [766, 240] on input "صاروخ كاستر" at bounding box center [900, 240] width 432 height 34
type input "صاروخ كاسترد"
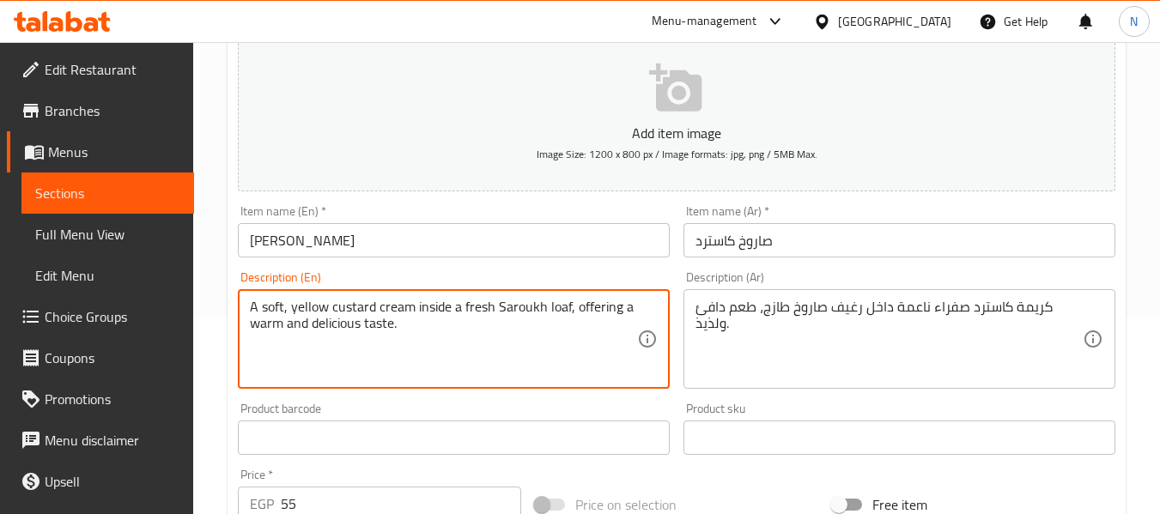
click at [352, 307] on textarea "A soft, yellow custard cream inside a fresh Saroukh loaf, offering a warm and d…" at bounding box center [443, 340] width 387 height 82
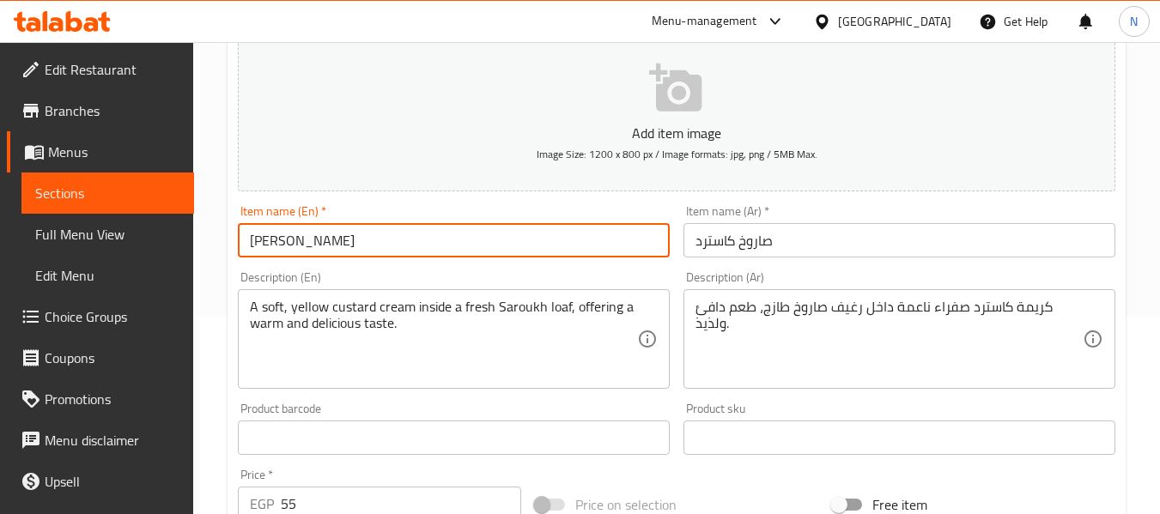
click at [268, 247] on input "Caster Saroukh" at bounding box center [454, 240] width 432 height 34
paste input "custard"
type input "custard Saroukh"
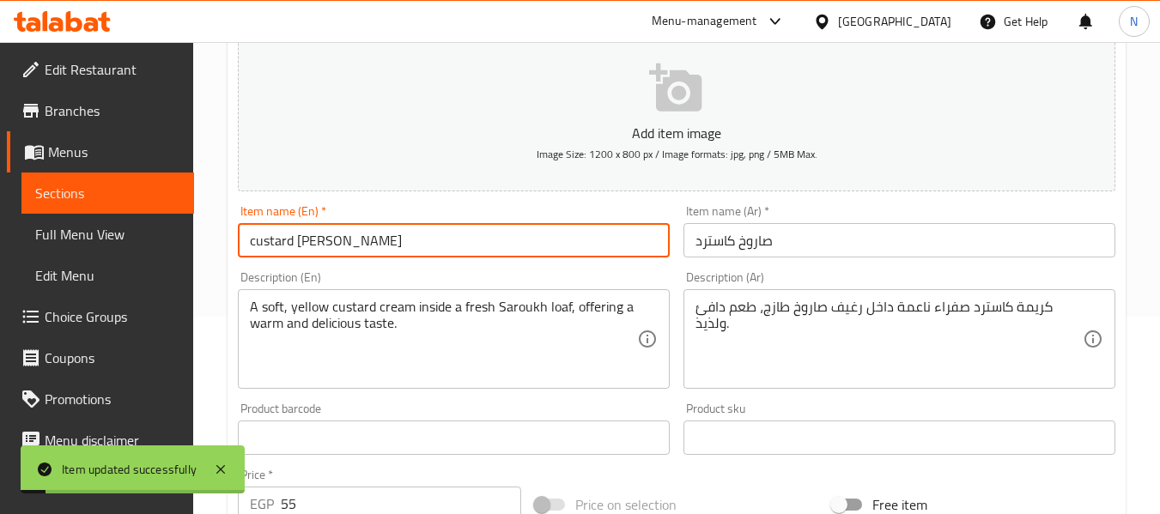
scroll to position [0, 0]
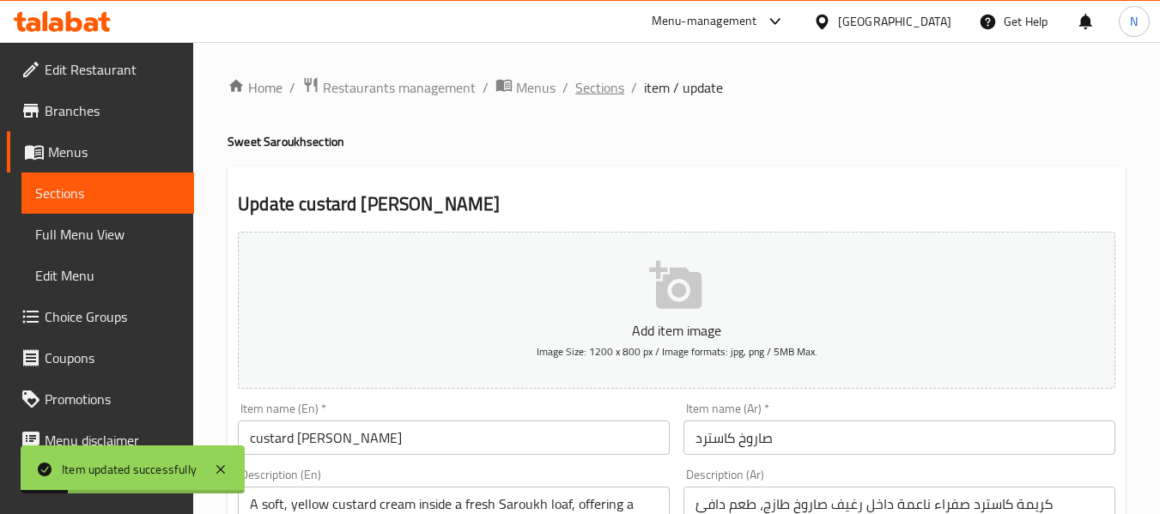
click at [583, 79] on span "Sections" at bounding box center [599, 87] width 49 height 21
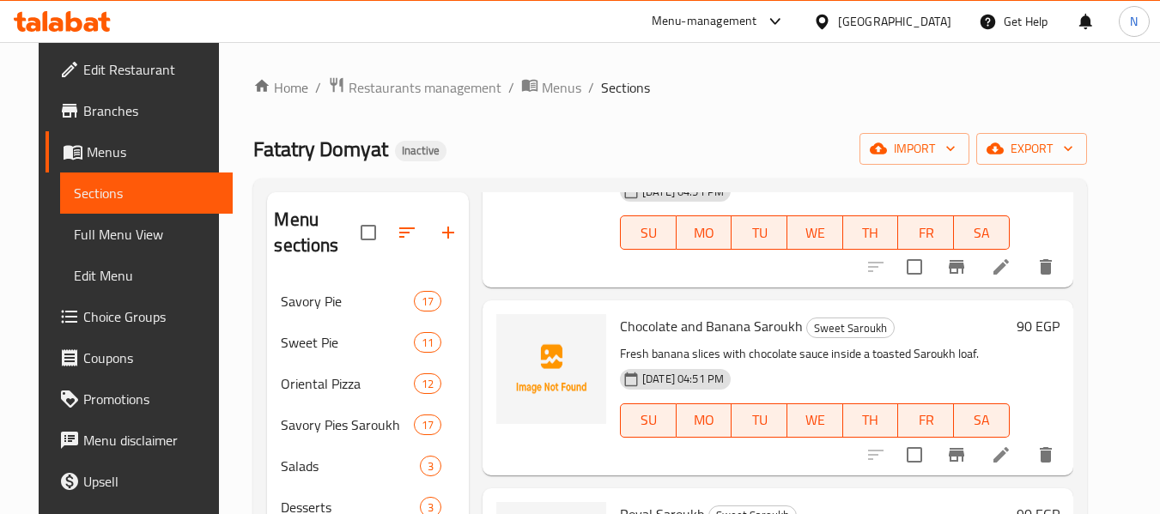
scroll to position [1469, 0]
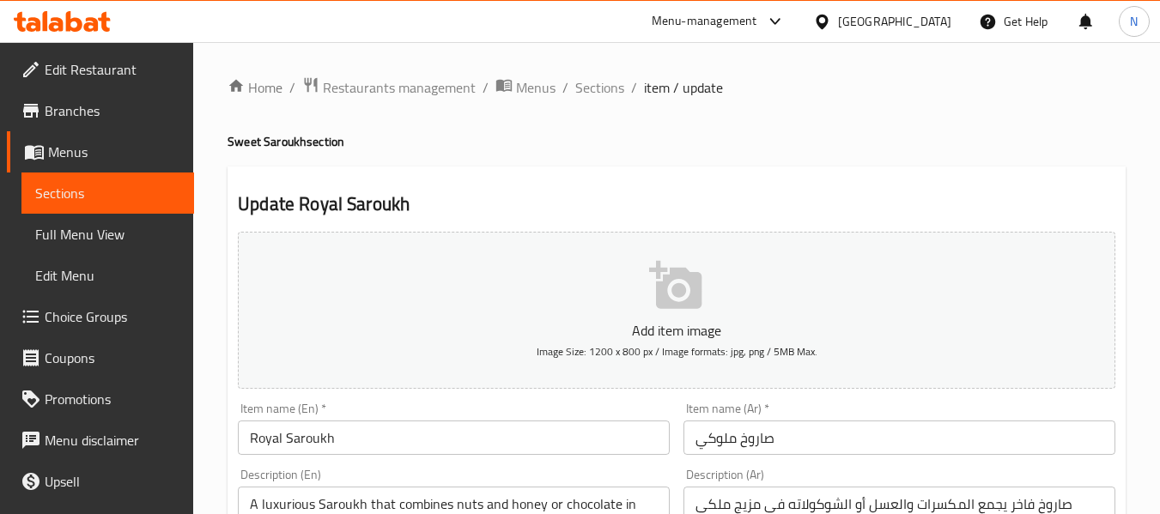
scroll to position [268, 0]
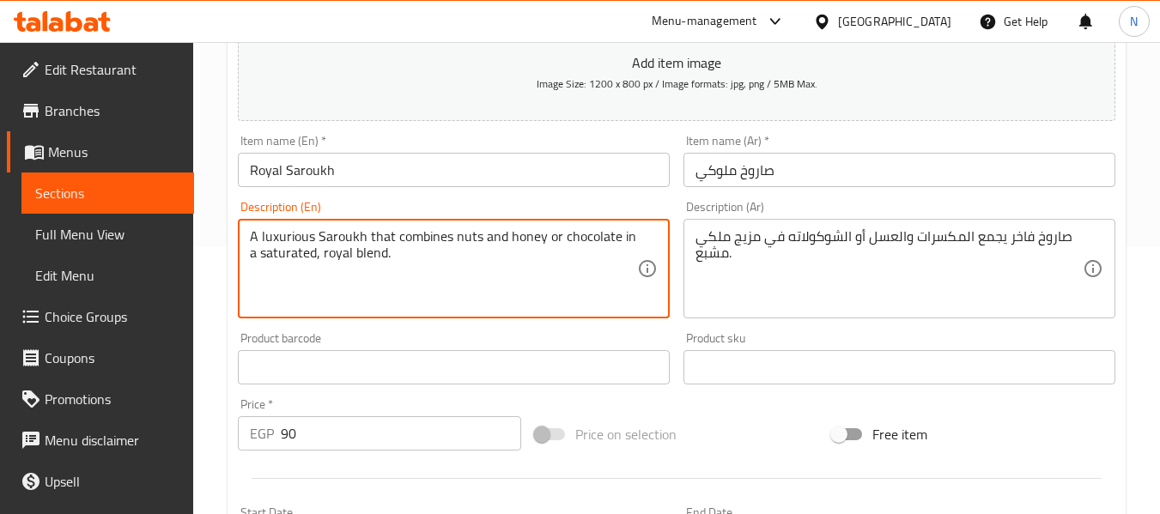
click at [496, 272] on textarea "A luxurious Saroukh that combines nuts and honey or chocolate in a saturated, r…" at bounding box center [443, 269] width 387 height 82
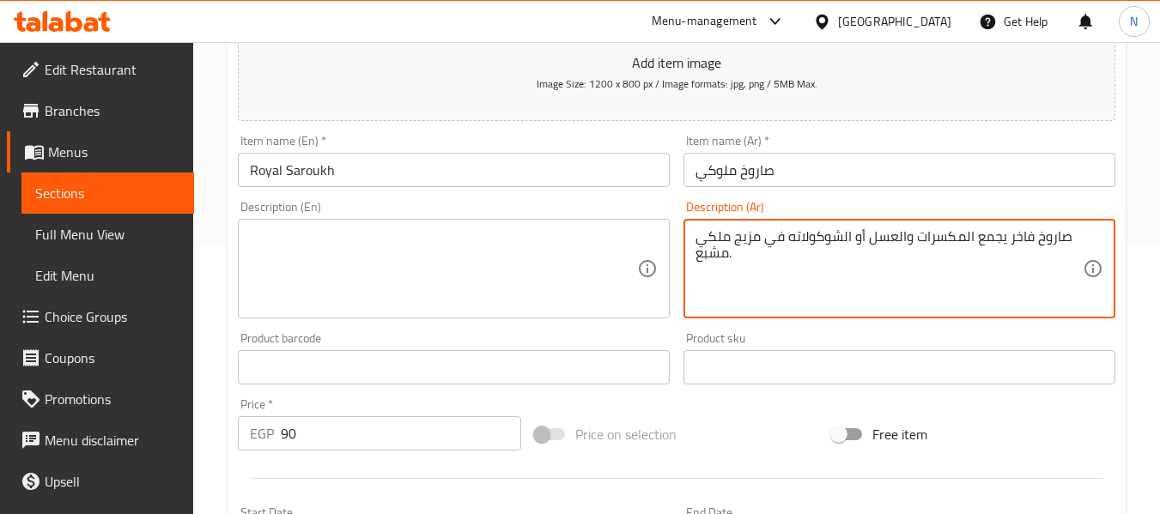
click at [716, 287] on textarea "صاروخ فاخر يجمع المكسرات والعسل أو الشوكولاته في مزيج ملكي مشبع." at bounding box center [889, 269] width 387 height 82
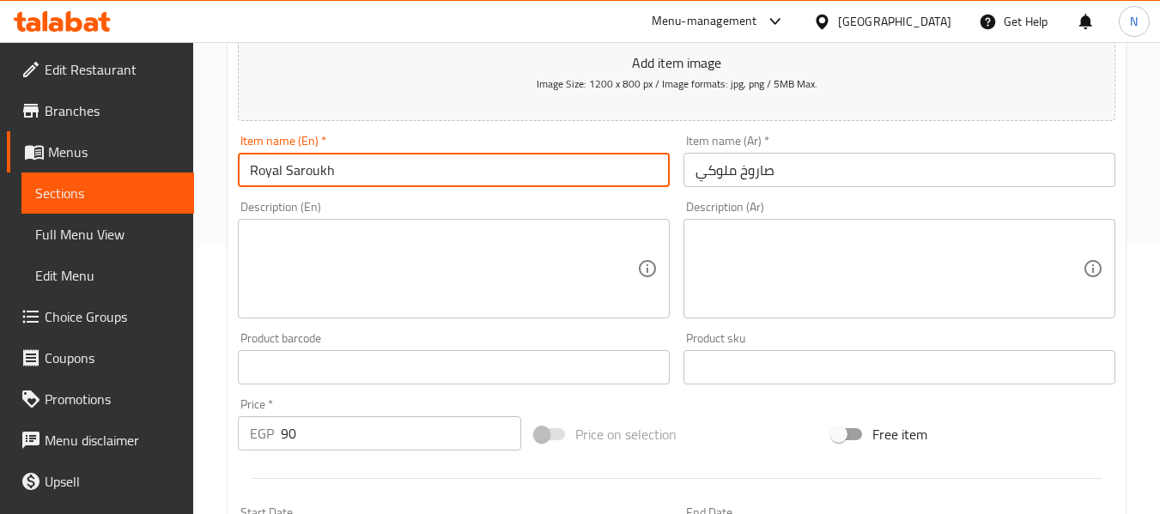
click at [405, 154] on input "Royal Saroukh" at bounding box center [454, 170] width 432 height 34
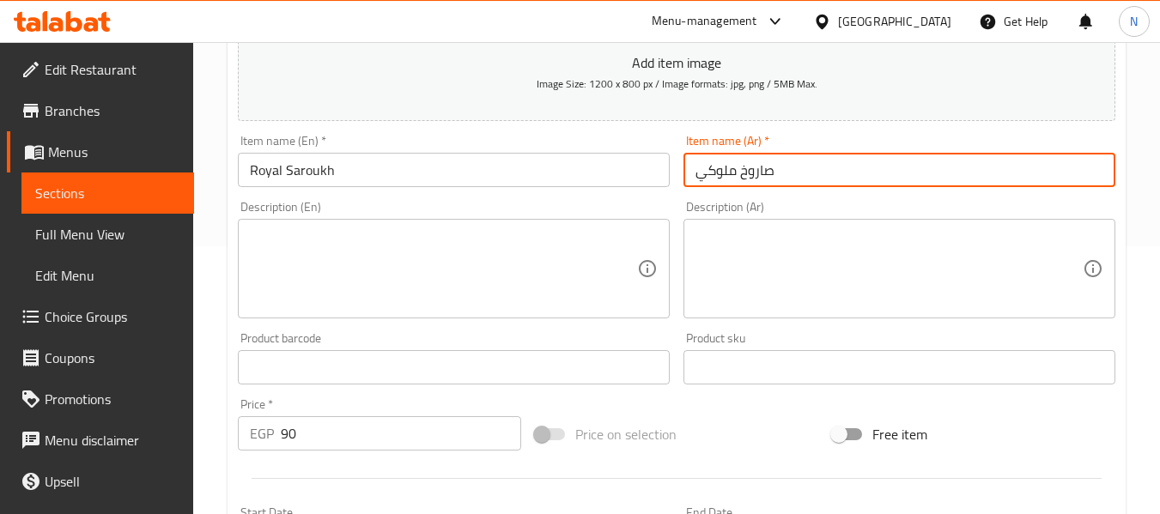
click at [805, 175] on input "صاروخ ملوكي" at bounding box center [900, 170] width 432 height 34
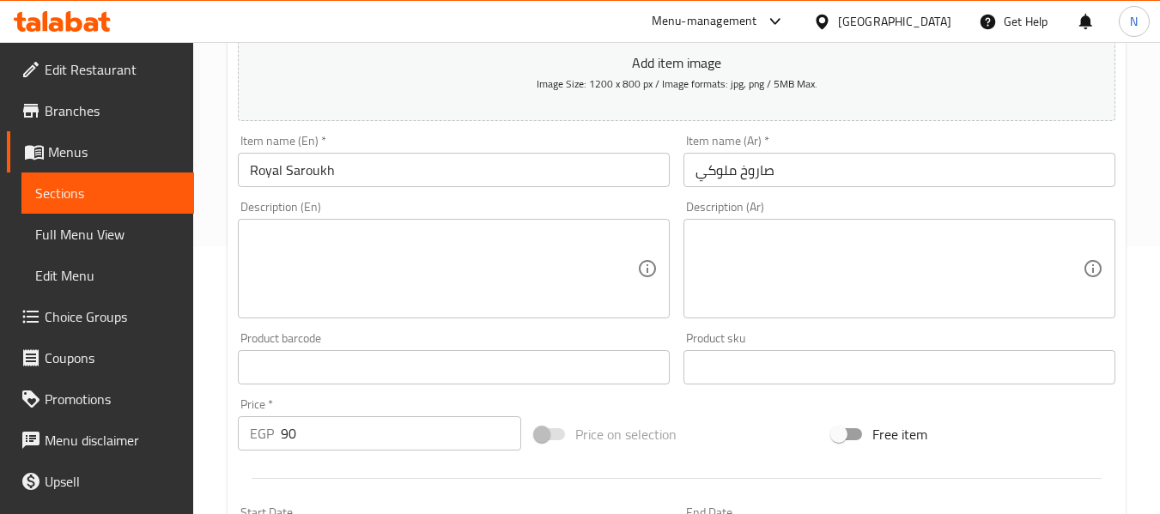
click at [224, 197] on div "Home / Restaurants management / Menus / Sections / item / update Sweet Saroukh …" at bounding box center [676, 359] width 967 height 1171
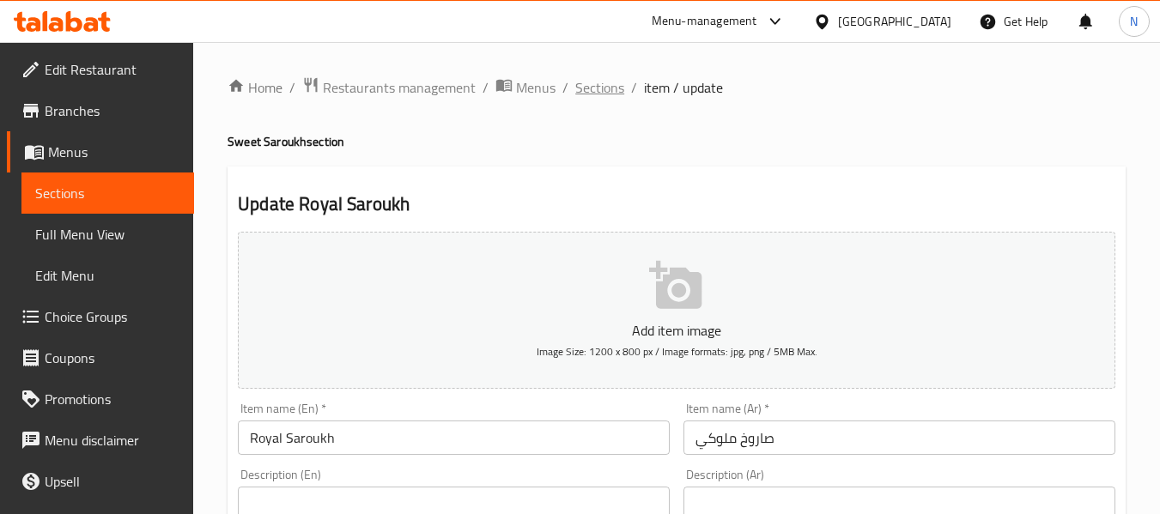
click at [581, 82] on span "Sections" at bounding box center [599, 87] width 49 height 21
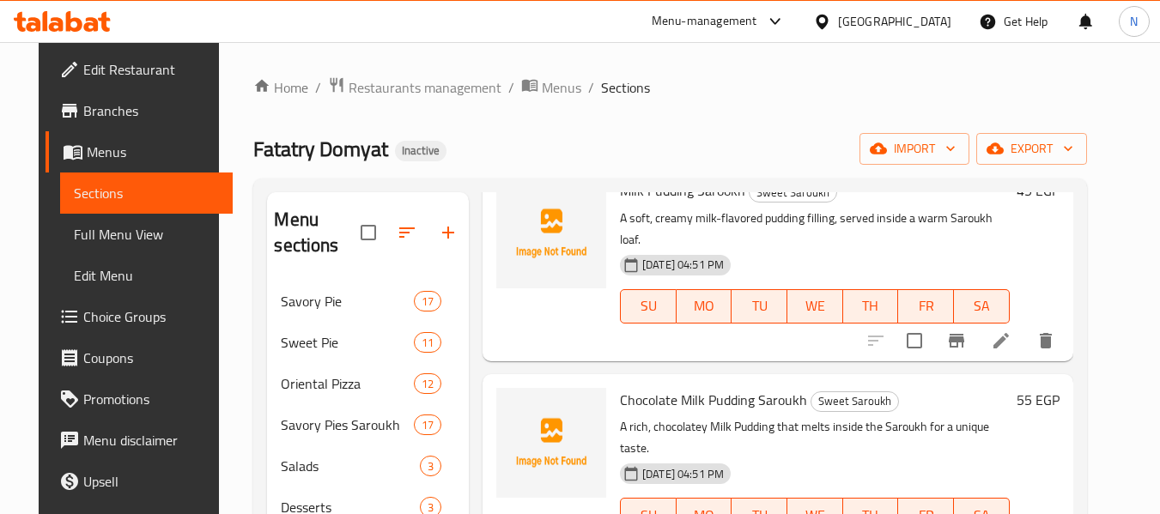
scroll to position [319, 0]
click at [1014, 326] on li at bounding box center [1001, 340] width 48 height 31
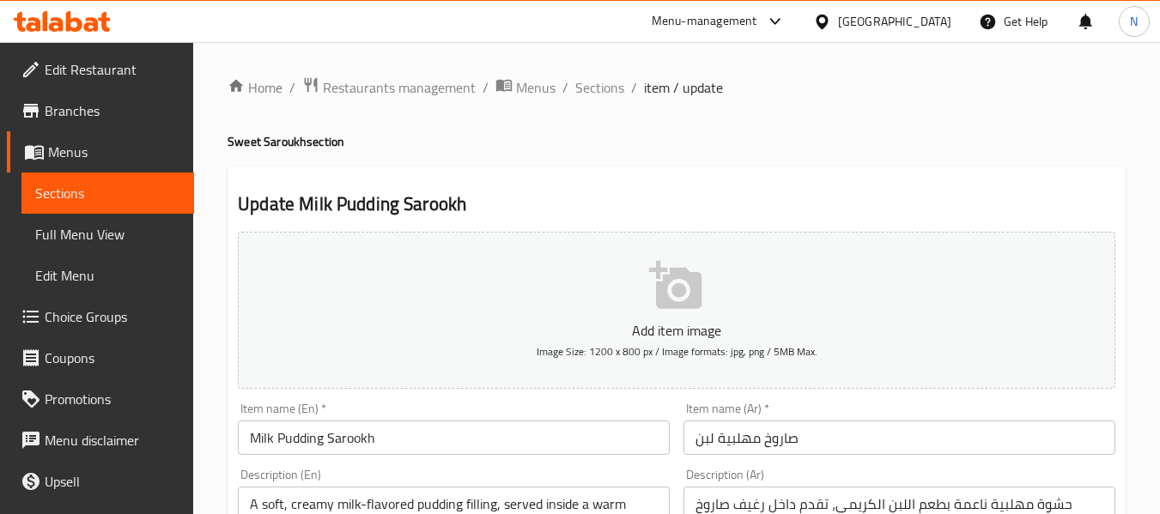
scroll to position [125, 0]
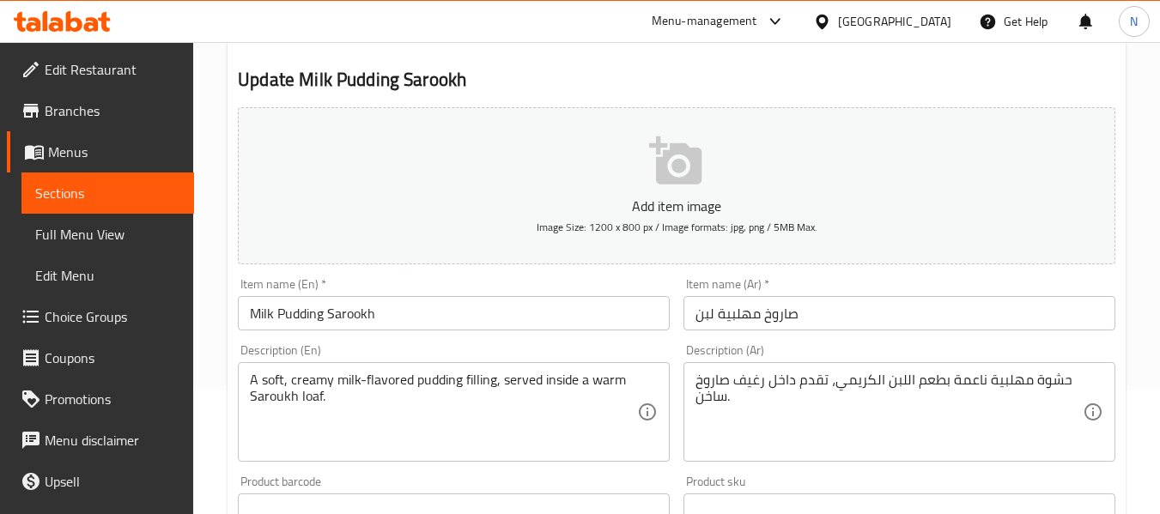
click at [246, 315] on input "Milk Pudding Sarookh" at bounding box center [454, 313] width 432 height 34
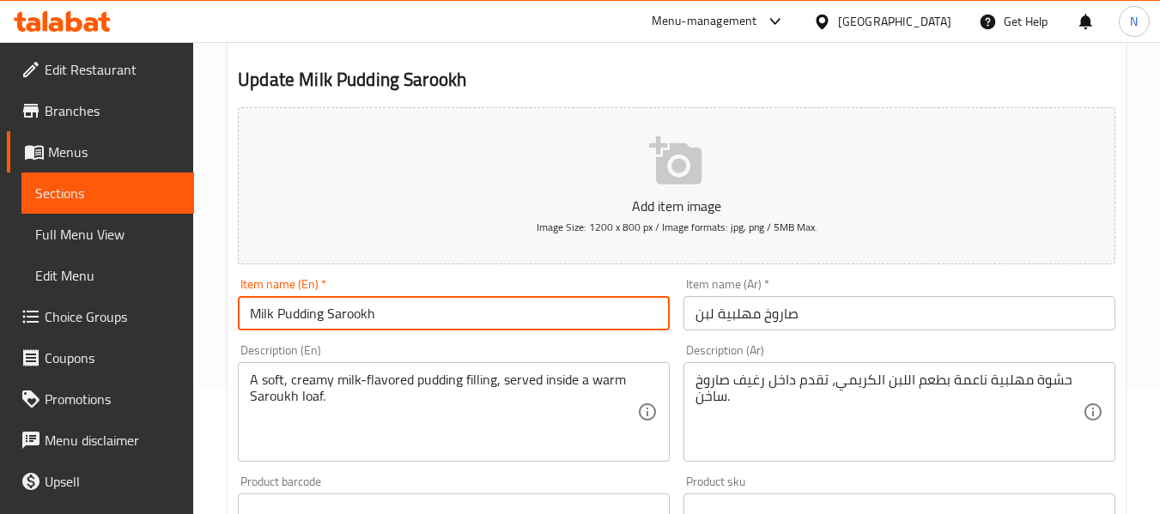
click at [246, 315] on input "Milk Pudding Sarookh" at bounding box center [454, 313] width 432 height 34
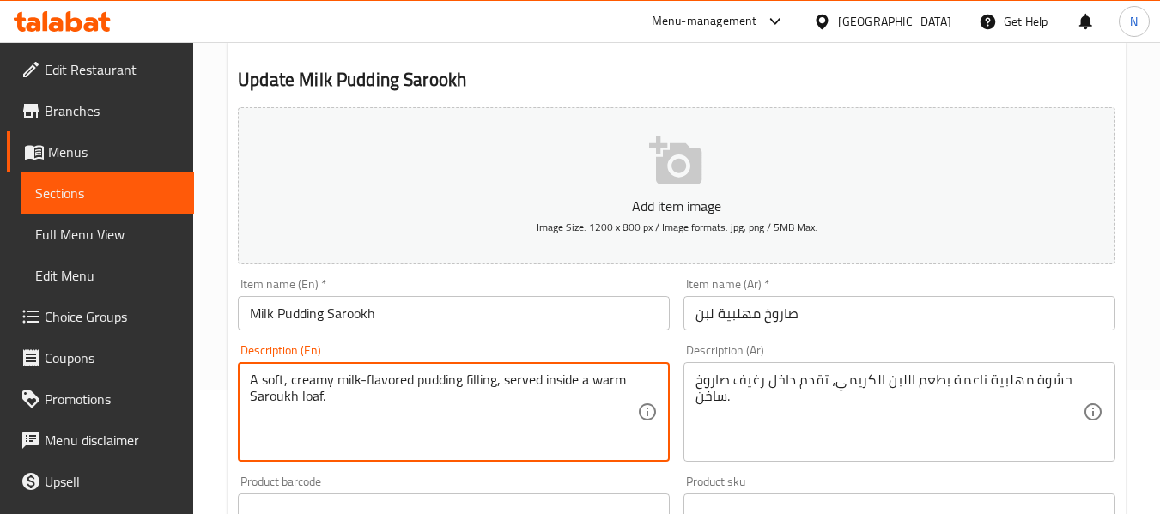
paste textarea "Milk"
type textarea "A soft, creamy milk-flavored Milk pudding filling, served inside a warm Saroukh…"
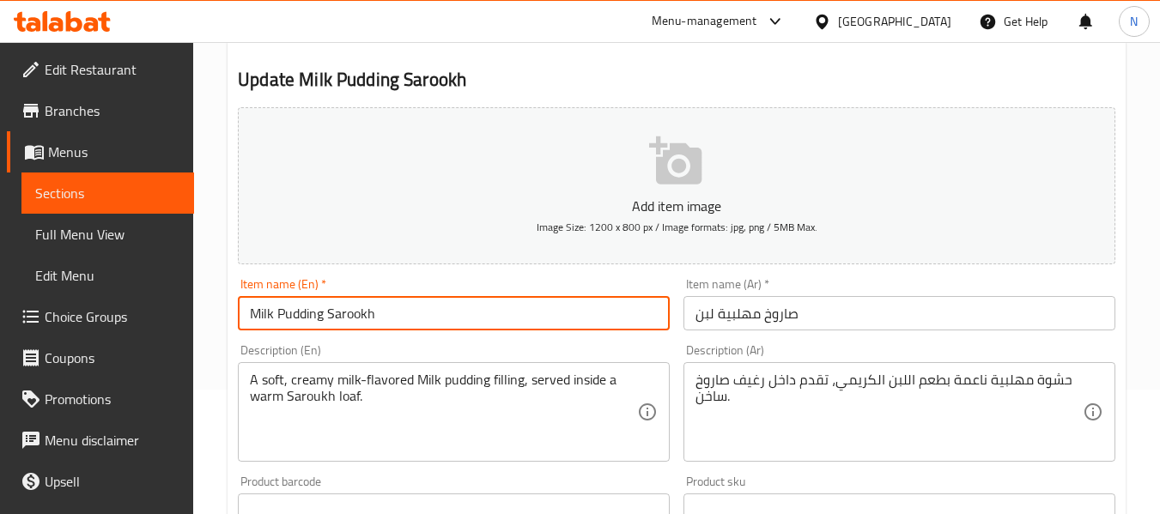
click at [411, 306] on div "Home / Restaurants management / Menus / Sections / item / update Sweet Saroukh …" at bounding box center [677, 503] width 898 height 1103
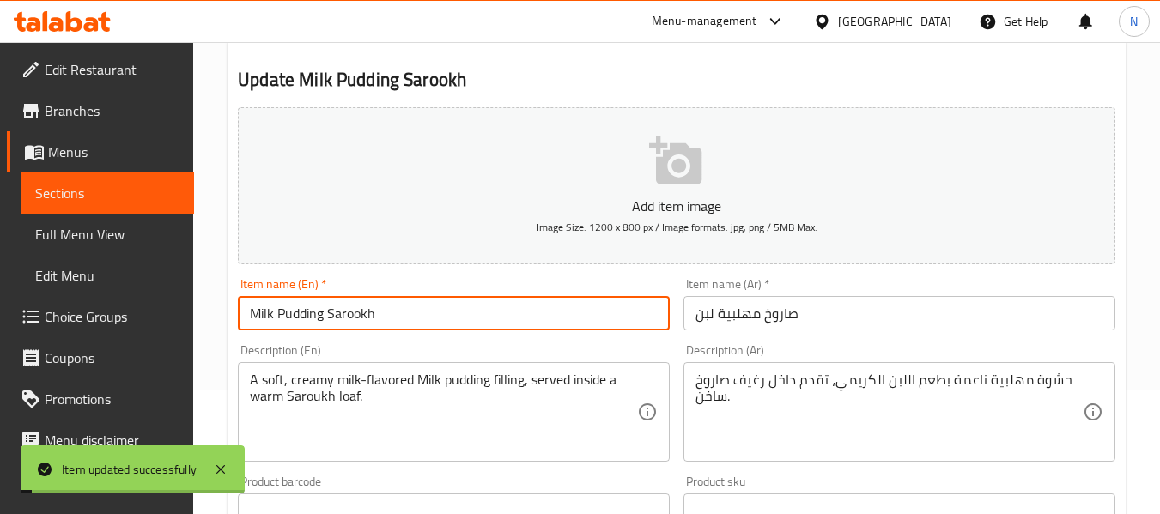
scroll to position [0, 0]
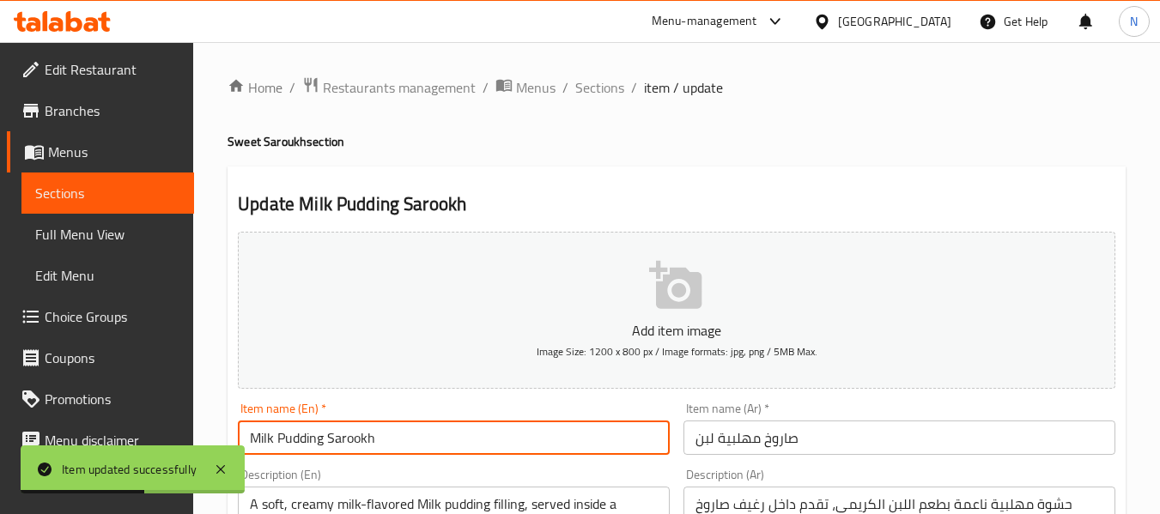
click at [280, 441] on input "Milk Pudding Sarookh" at bounding box center [454, 438] width 432 height 34
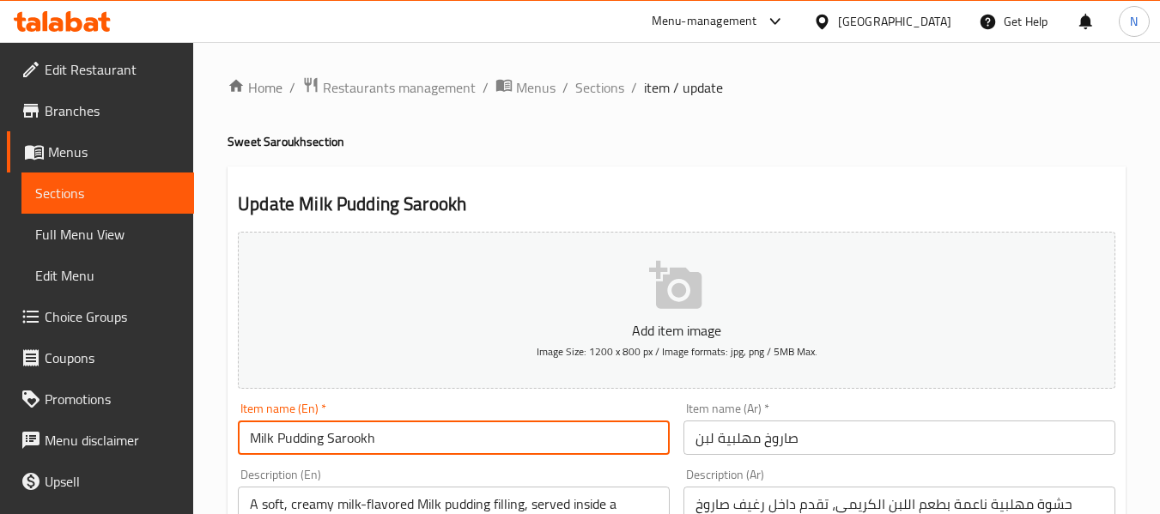
click at [330, 437] on input "Milk Pudding Sarookh" at bounding box center [454, 438] width 432 height 34
type input "Milk Pudding milk Sarookh"
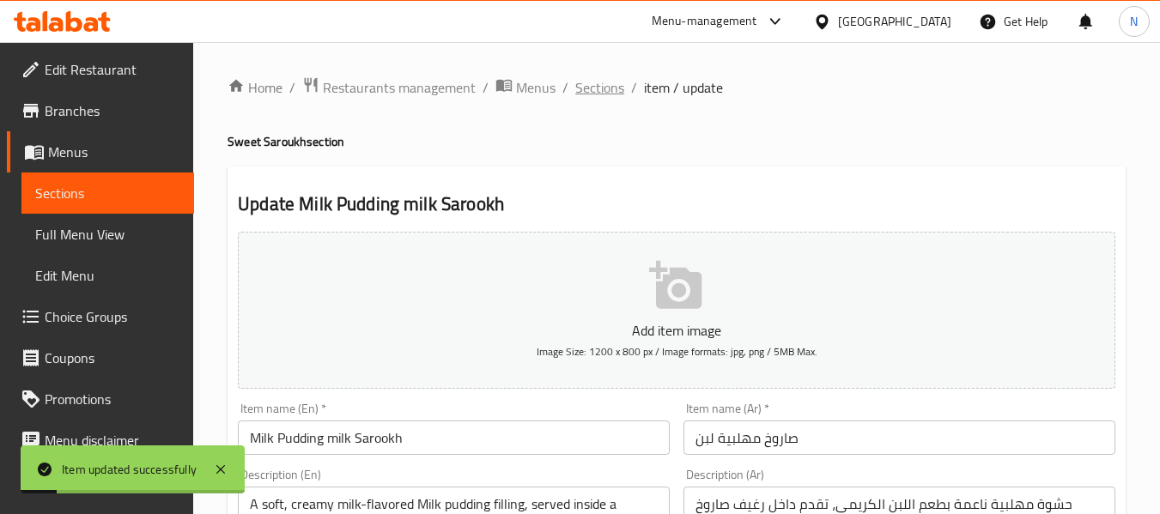
click at [589, 83] on span "Sections" at bounding box center [599, 87] width 49 height 21
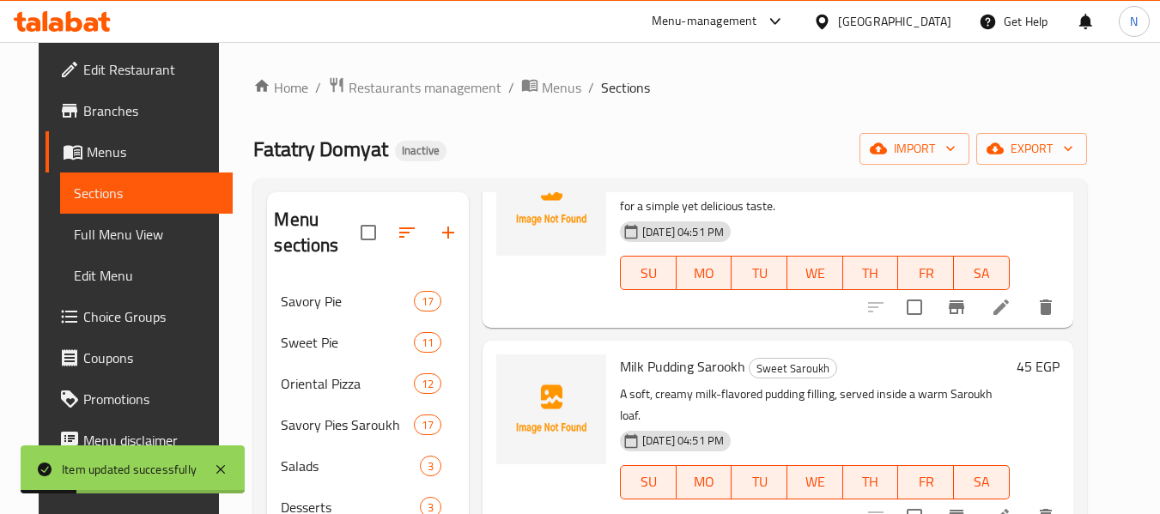
scroll to position [143, 0]
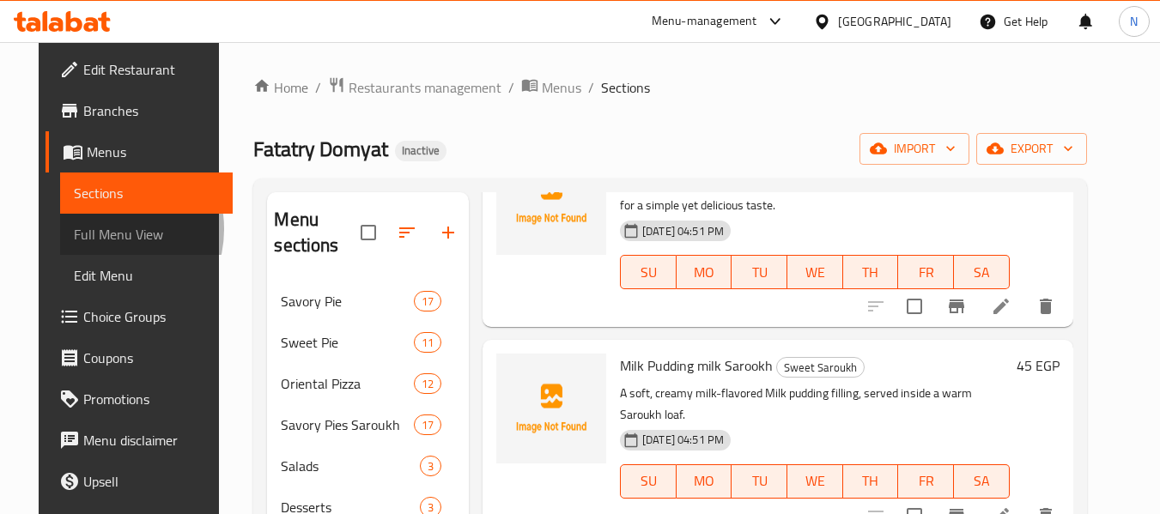
click at [74, 229] on span "Full Menu View" at bounding box center [146, 234] width 145 height 21
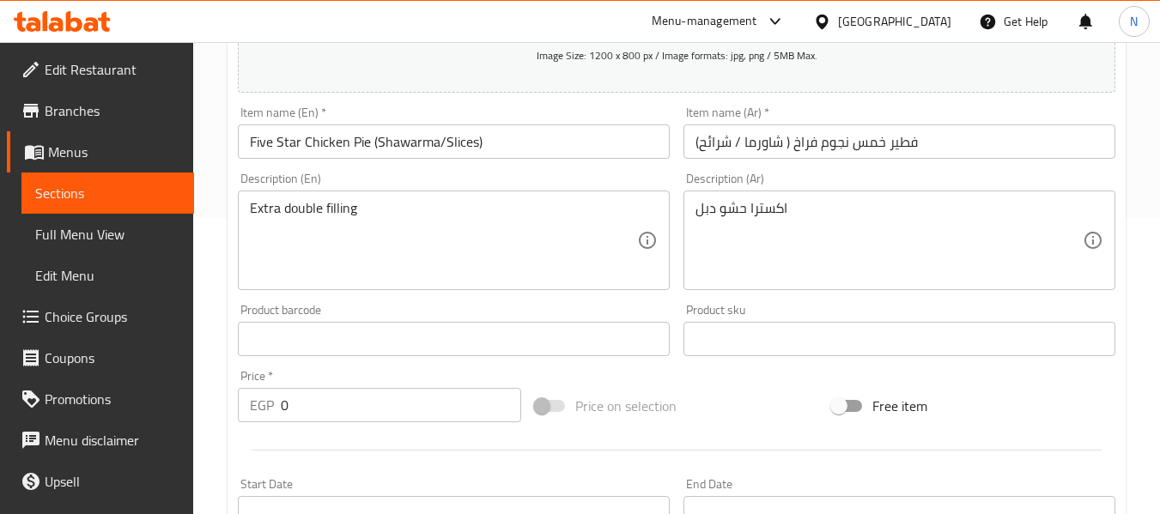
scroll to position [290, 0]
